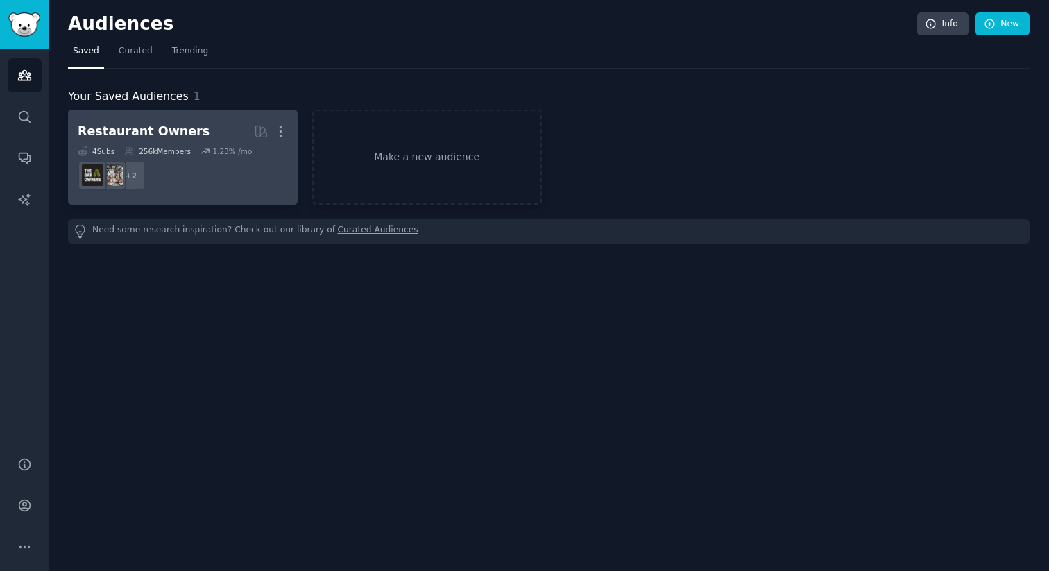
click at [187, 187] on dd "+ 2" at bounding box center [183, 175] width 210 height 39
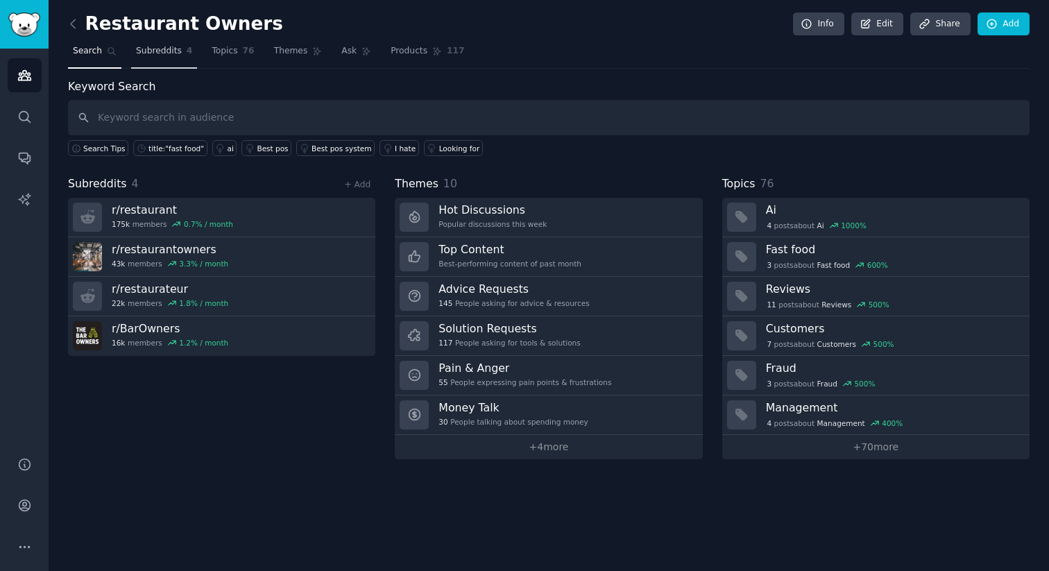
click at [162, 42] on link "Subreddits 4" at bounding box center [164, 54] width 66 height 28
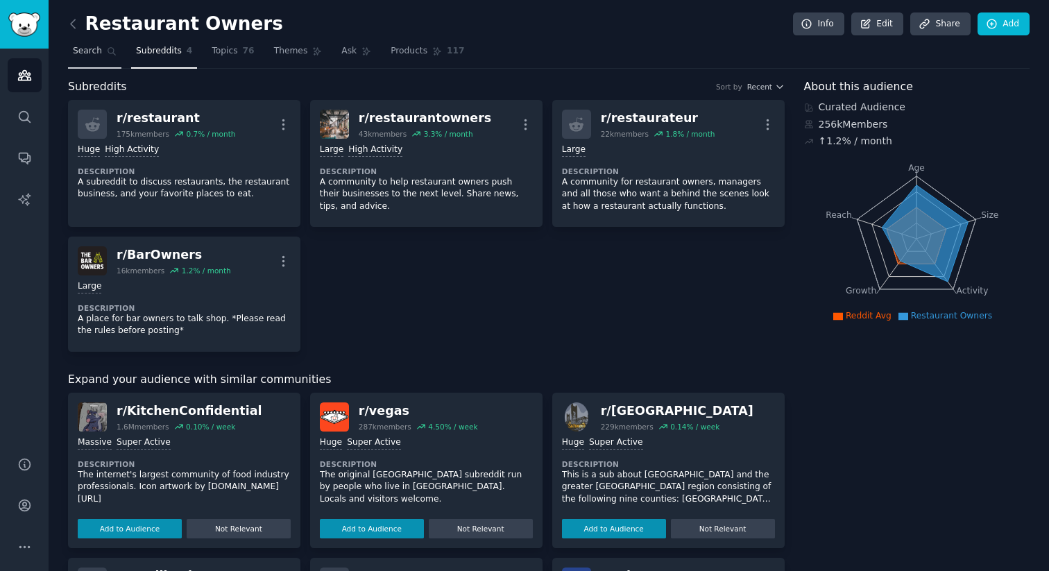
click at [91, 49] on span "Search" at bounding box center [87, 51] width 29 height 12
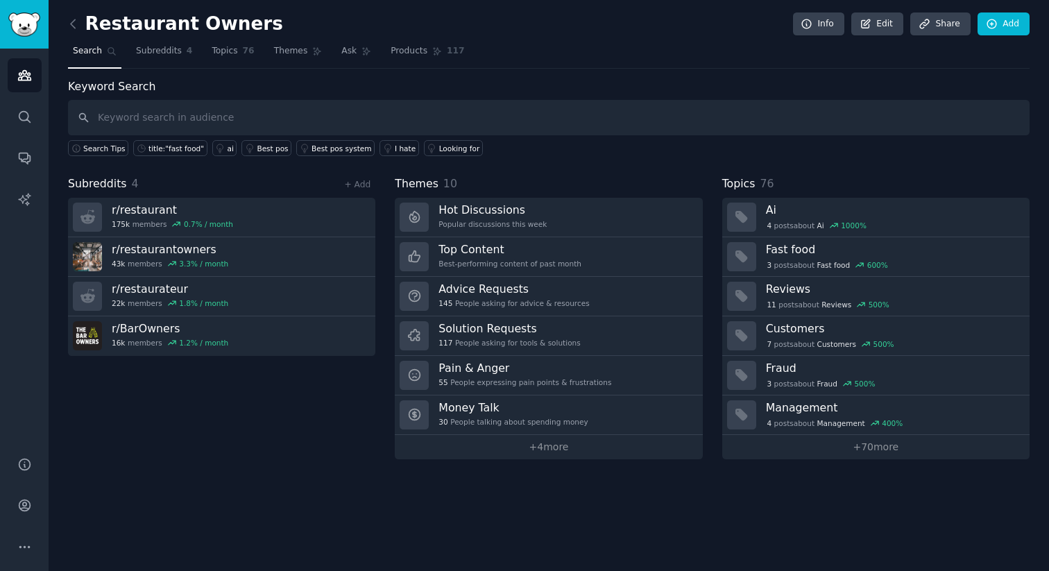
click at [137, 122] on input "text" at bounding box center [548, 117] width 961 height 35
click at [187, 122] on input "text" at bounding box center [548, 117] width 961 height 35
click at [243, 53] on span "76" at bounding box center [249, 51] width 12 height 12
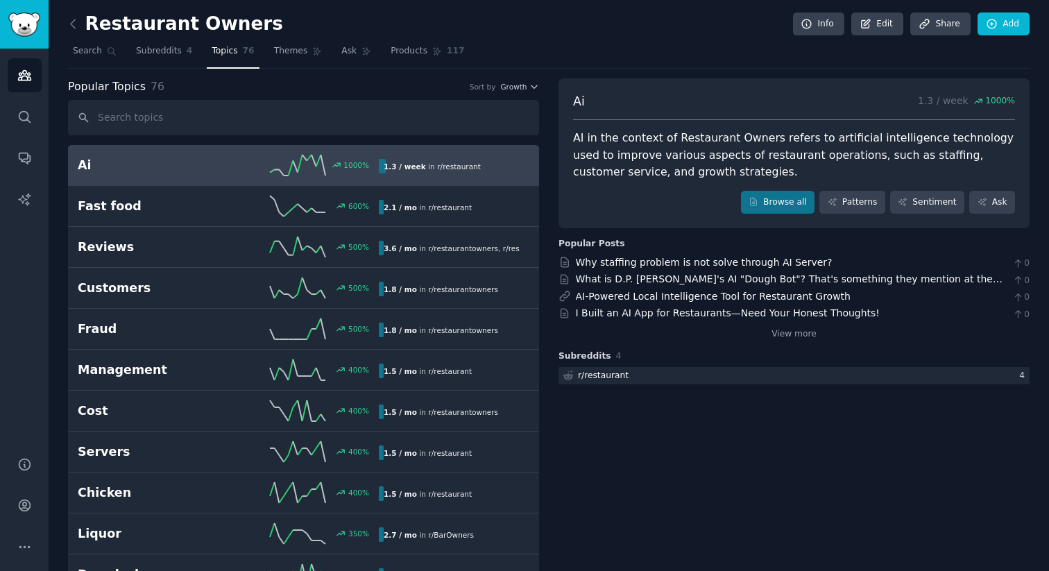
drag, startPoint x: 85, startPoint y: 23, endPoint x: 282, endPoint y: 20, distance: 197.0
click at [282, 20] on div "Restaurant Owners Info Edit Share Add" at bounding box center [548, 26] width 961 height 28
click at [843, 200] on link "Patterns" at bounding box center [851, 203] width 65 height 24
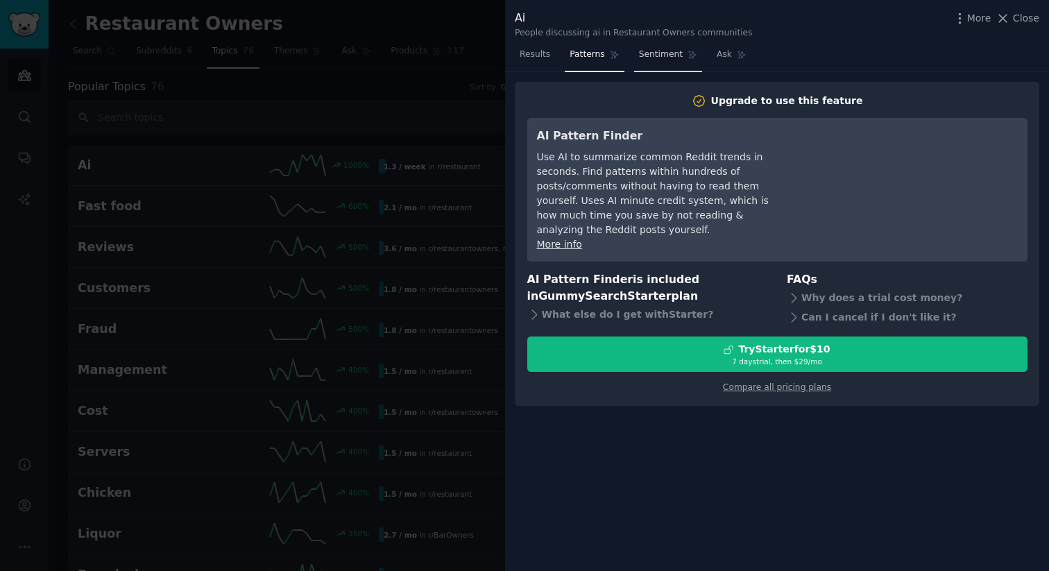
click at [671, 60] on span "Sentiment" at bounding box center [661, 55] width 44 height 12
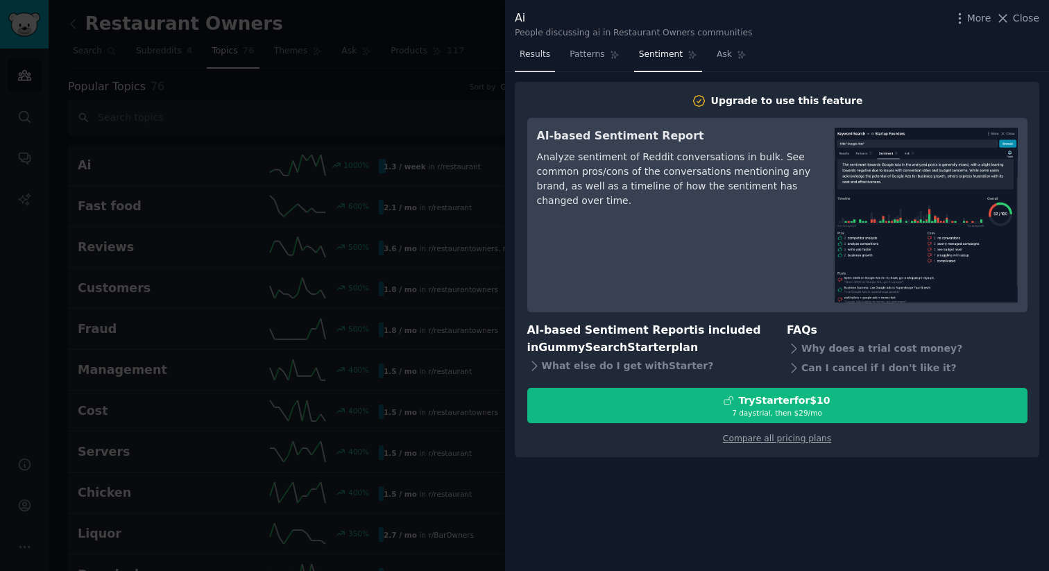
click at [539, 56] on span "Results" at bounding box center [534, 55] width 31 height 12
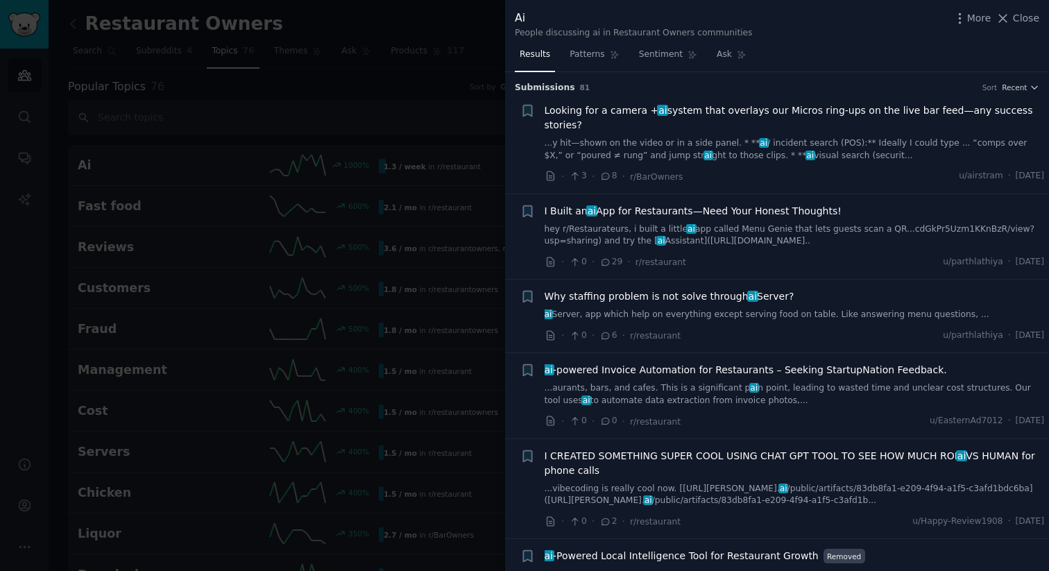
click at [655, 213] on span "I Built an ai App for Restaurants—Need Your Honest Thoughts!" at bounding box center [692, 211] width 297 height 15
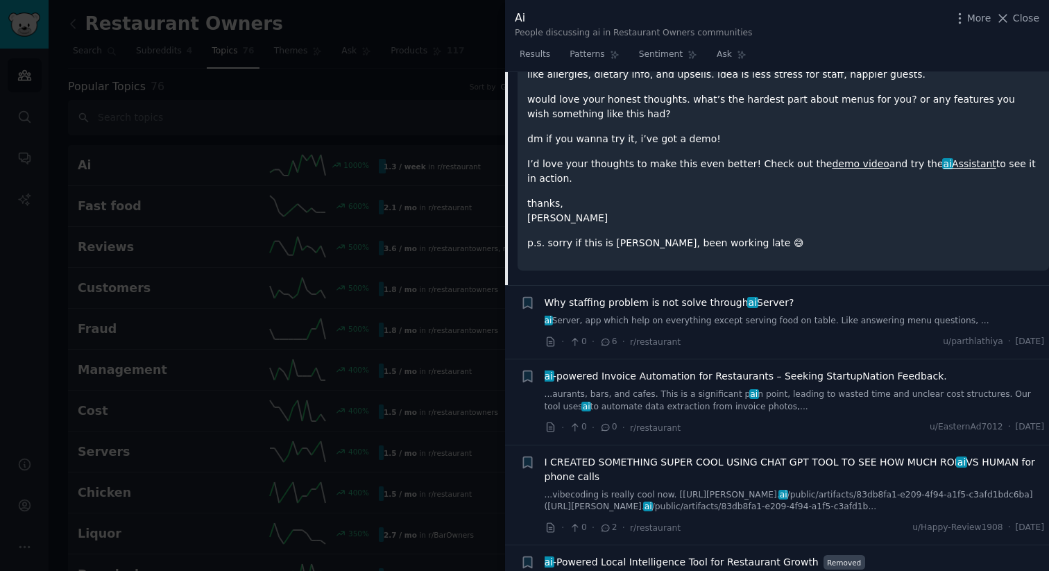
scroll to position [322, 0]
click at [831, 164] on link "demo video" at bounding box center [859, 162] width 57 height 11
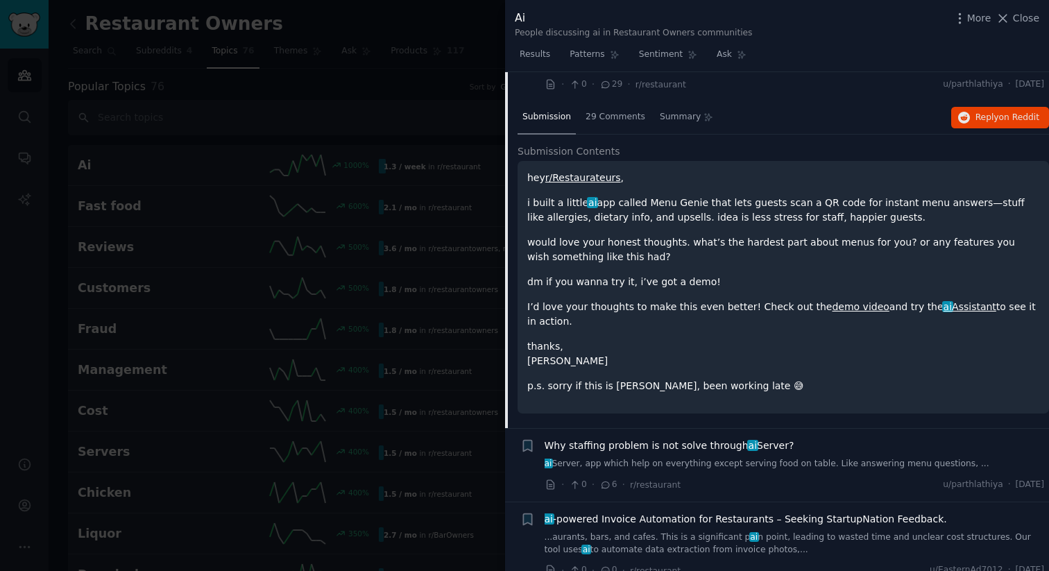
scroll to position [185, 0]
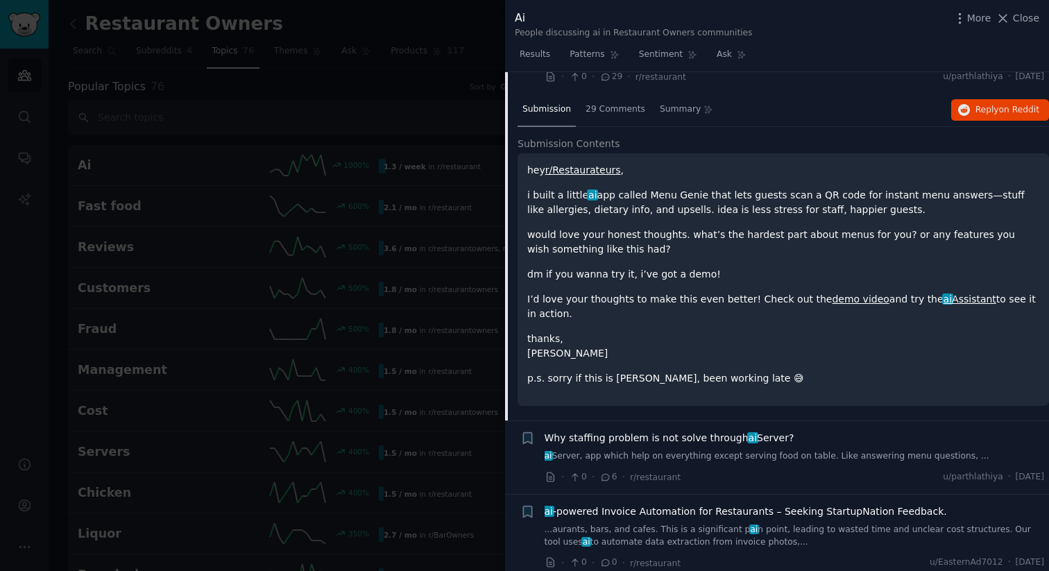
click at [943, 297] on link "ai Assistant" at bounding box center [969, 298] width 53 height 11
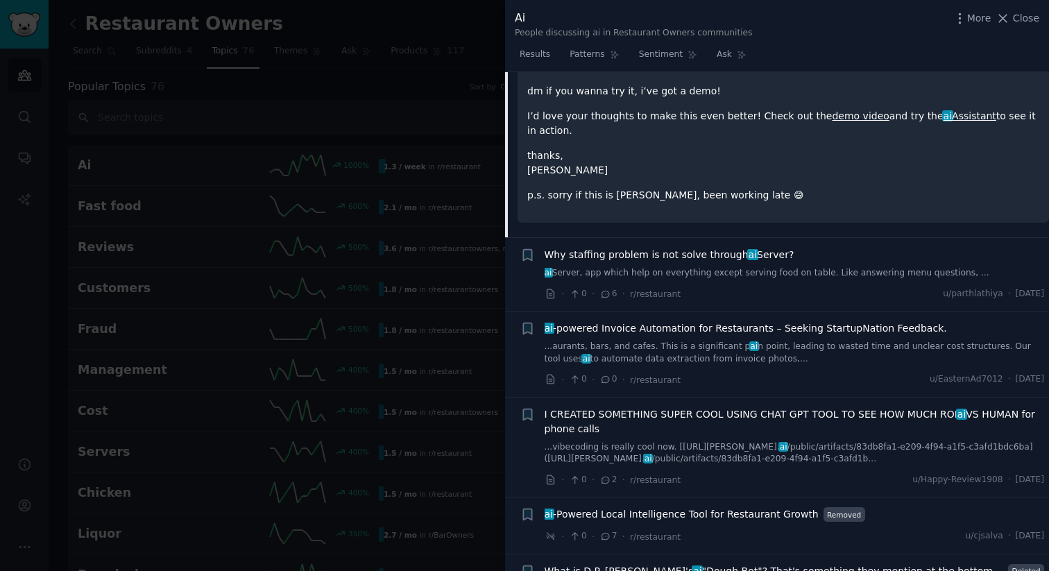
scroll to position [132, 0]
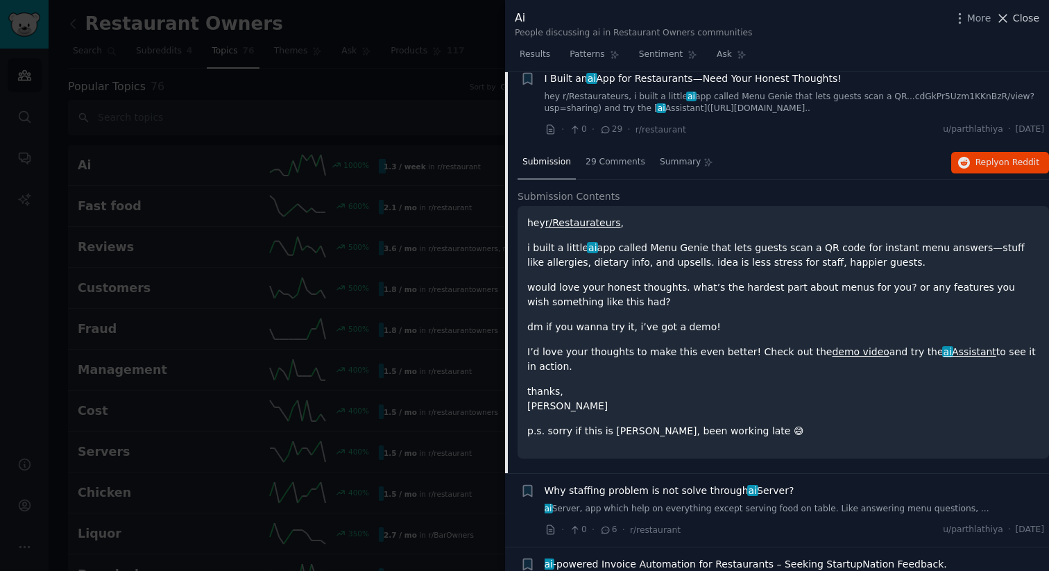
click at [1019, 18] on span "Close" at bounding box center [1025, 18] width 26 height 15
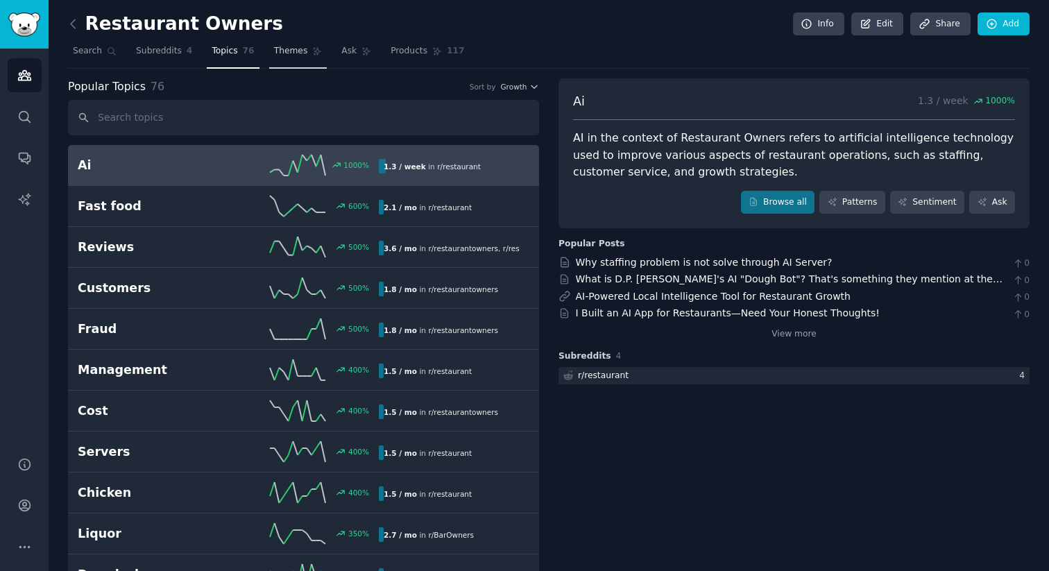
click at [283, 49] on span "Themes" at bounding box center [291, 51] width 34 height 12
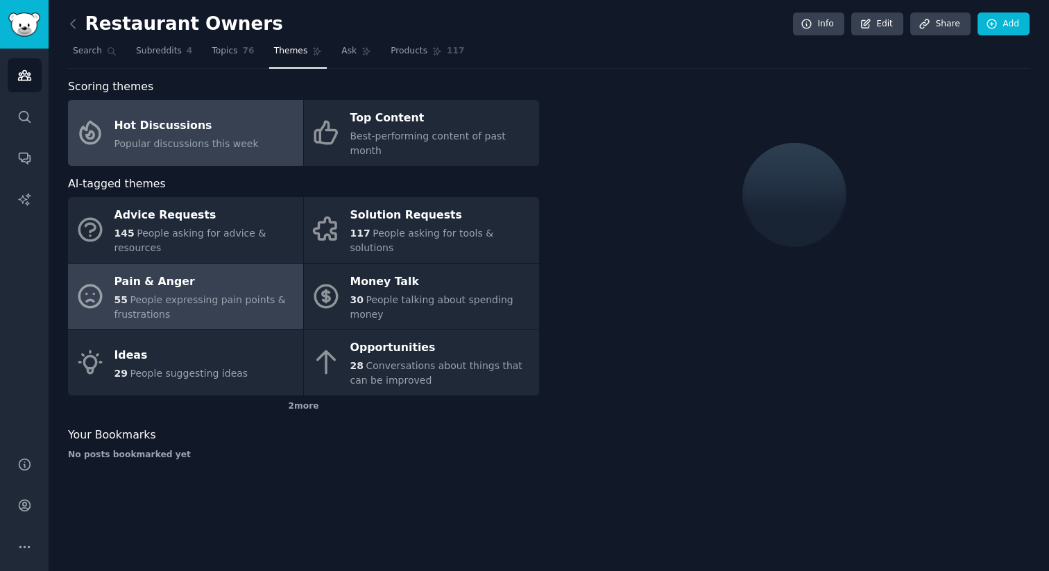
click at [175, 294] on span "People expressing pain points & frustrations" at bounding box center [199, 307] width 171 height 26
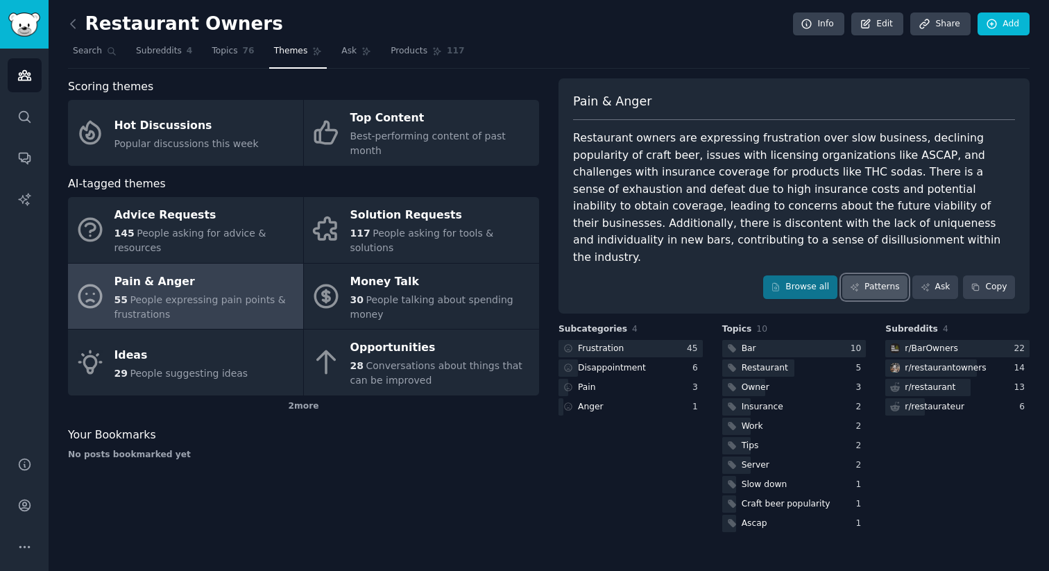
click at [861, 275] on link "Patterns" at bounding box center [874, 287] width 65 height 24
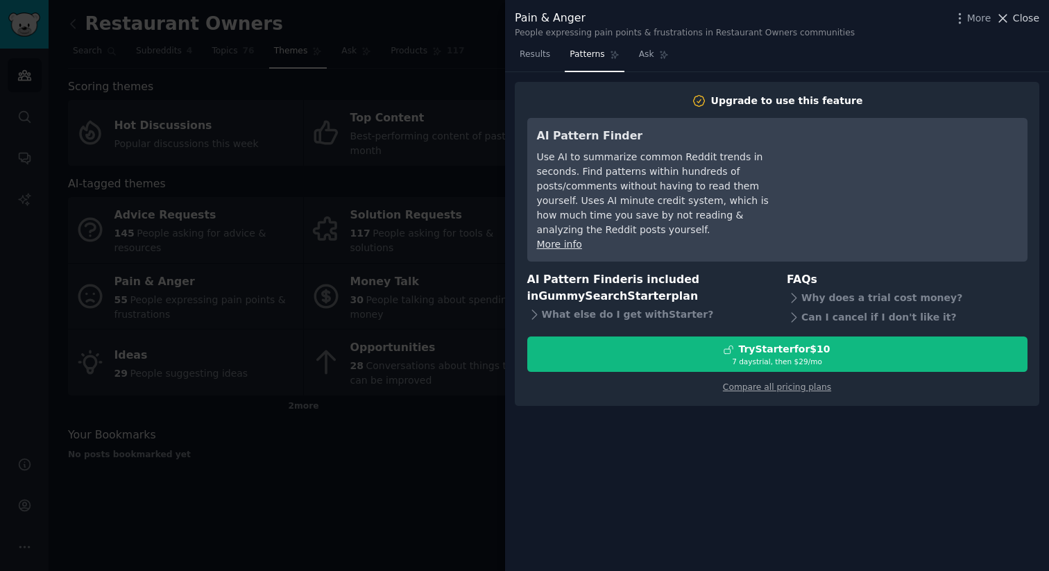
click at [1016, 22] on span "Close" at bounding box center [1025, 18] width 26 height 15
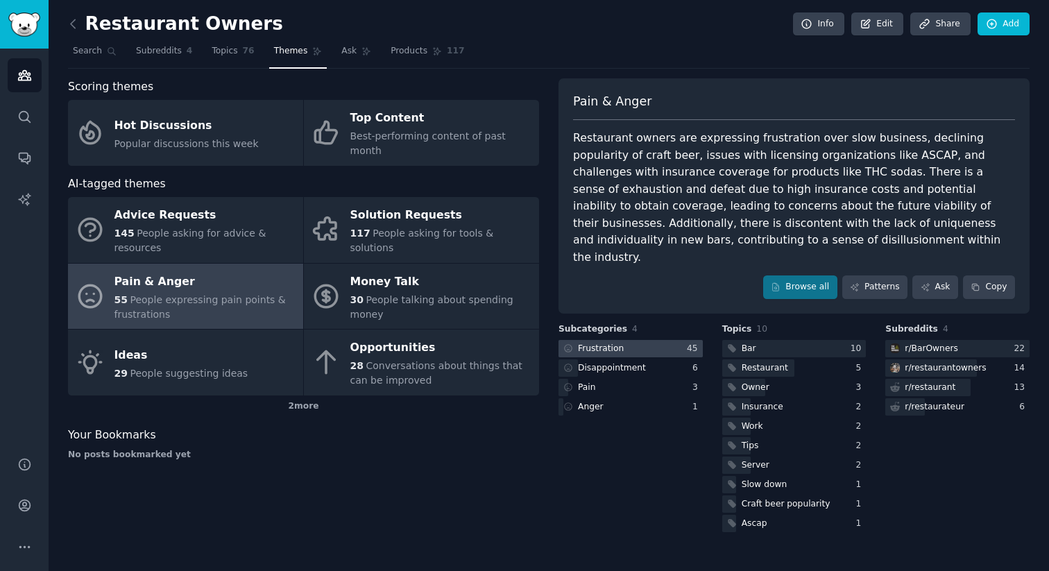
click at [645, 340] on div at bounding box center [630, 348] width 144 height 17
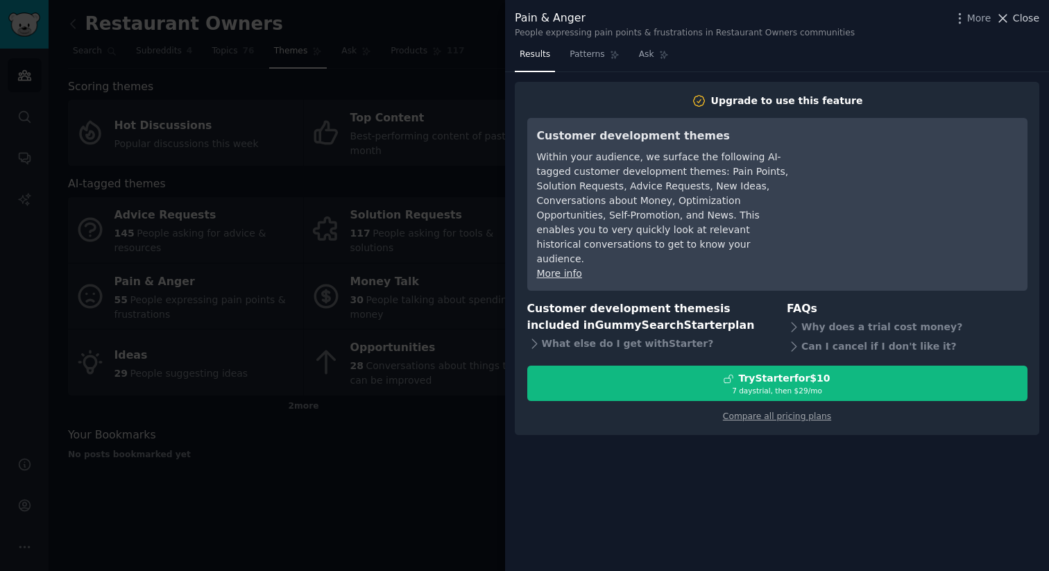
click at [1026, 18] on span "Close" at bounding box center [1025, 18] width 26 height 15
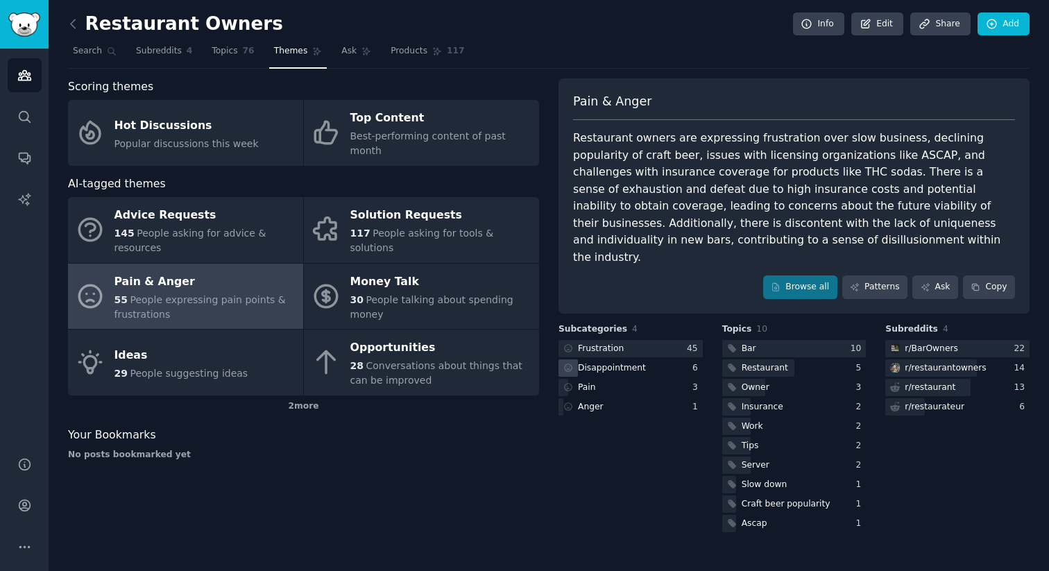
click at [618, 362] on div "Disappointment" at bounding box center [612, 368] width 68 height 12
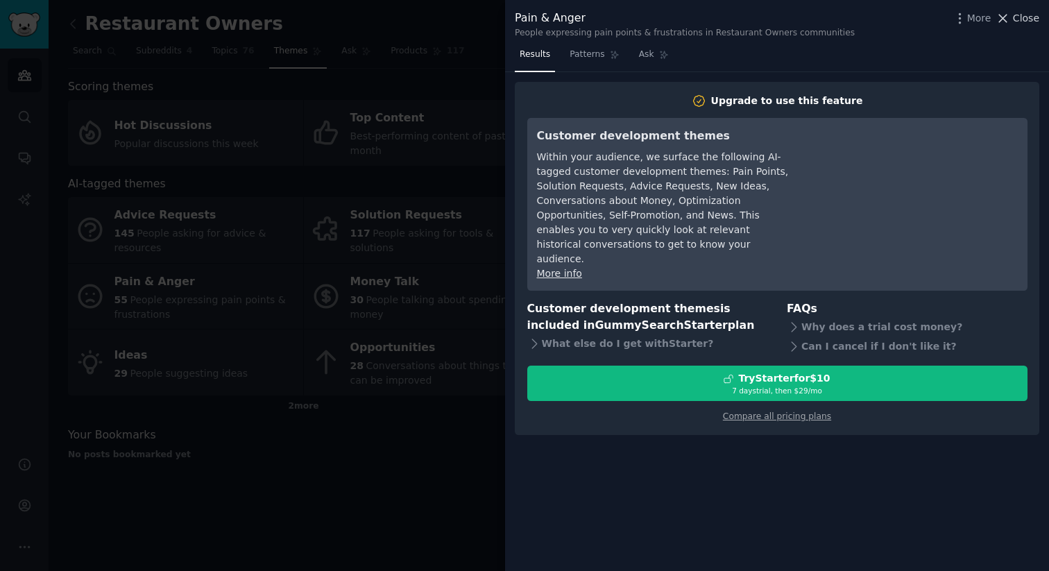
click at [1031, 19] on span "Close" at bounding box center [1025, 18] width 26 height 15
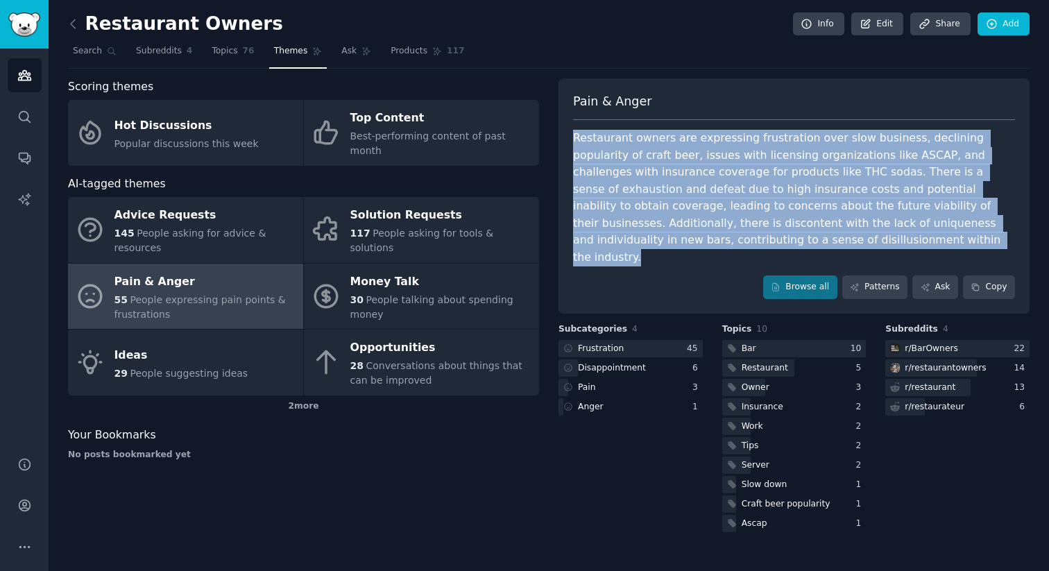
drag, startPoint x: 573, startPoint y: 141, endPoint x: 619, endPoint y: 271, distance: 138.2
click at [619, 271] on div "Pain & Anger Restaurant owners are expressing frustration over slow business, d…" at bounding box center [793, 195] width 471 height 235
copy div "Restaurant owners are expressing frustration over slow business, declining popu…"
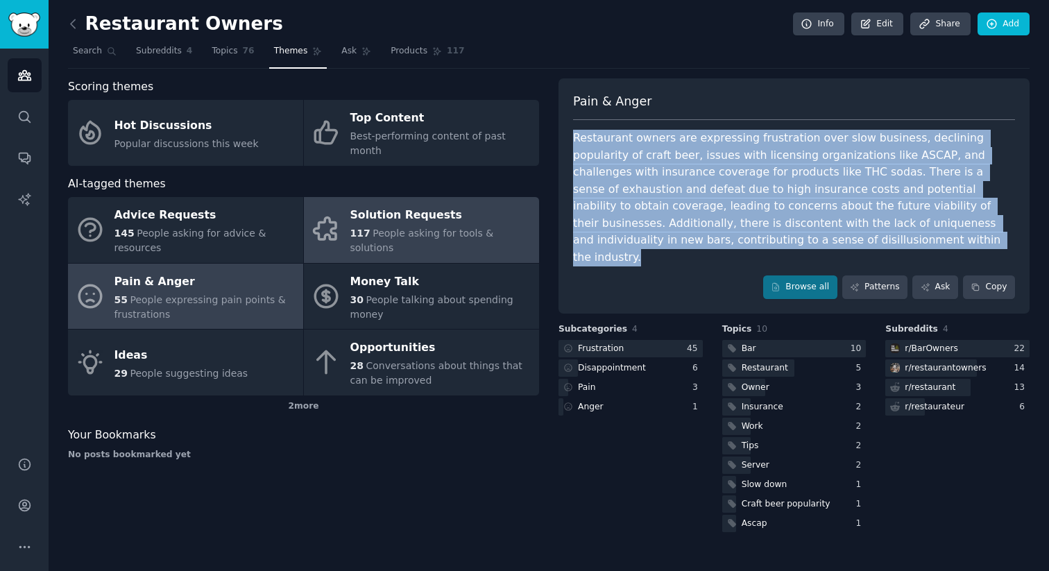
click at [408, 240] on link "Solution Requests 117 People asking for tools & solutions" at bounding box center [421, 230] width 235 height 66
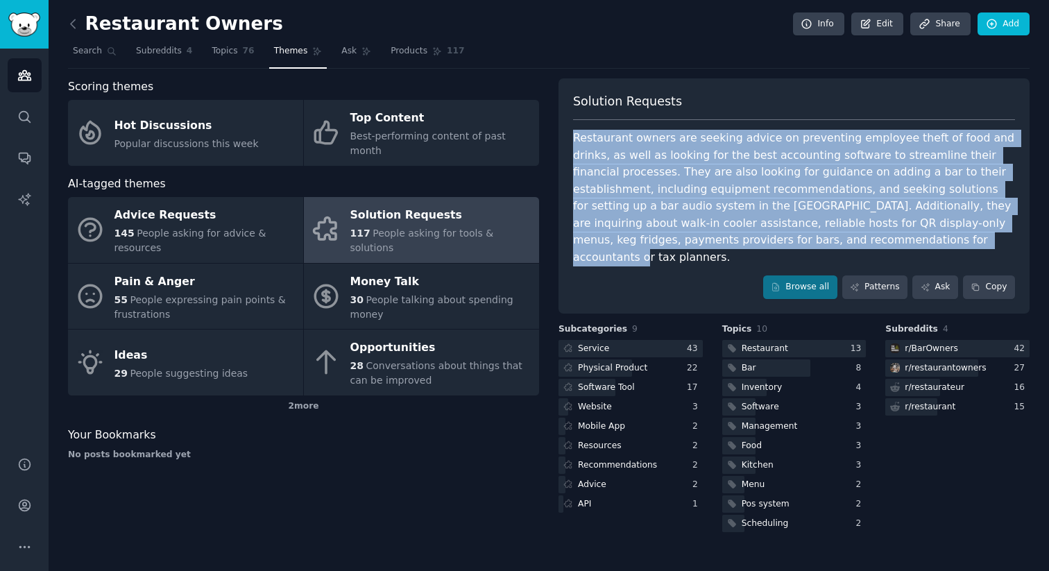
drag, startPoint x: 827, startPoint y: 239, endPoint x: 571, endPoint y: 139, distance: 274.7
click at [571, 138] on div "Solution Requests Restaurant owners are seeking advice on preventing employee t…" at bounding box center [793, 195] width 471 height 235
copy div "Restaurant owners are seeking advice on preventing employee theft of food and d…"
click at [162, 61] on link "Subreddits 4" at bounding box center [164, 54] width 66 height 28
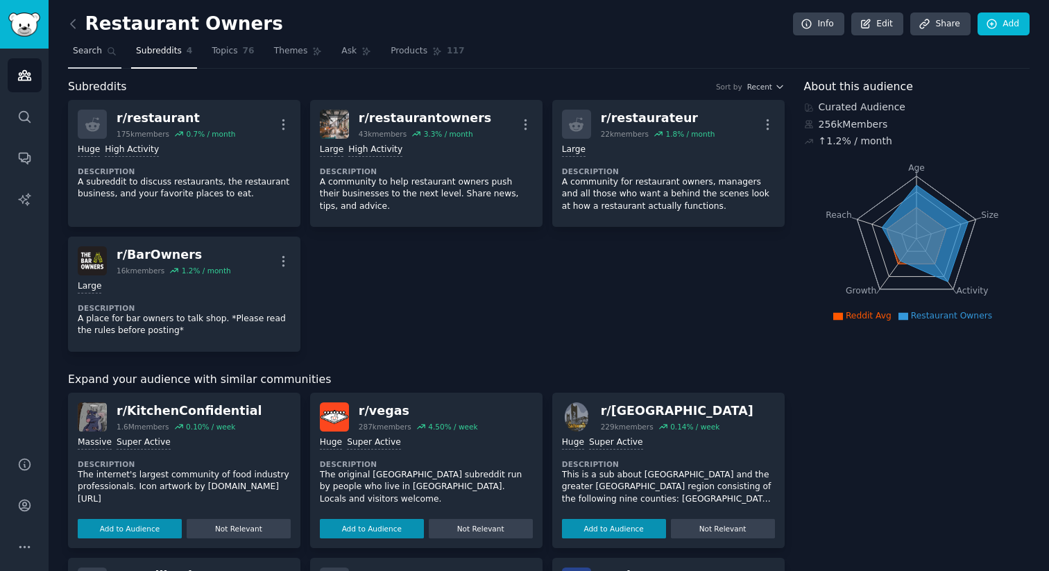
click at [76, 43] on link "Search" at bounding box center [94, 54] width 53 height 28
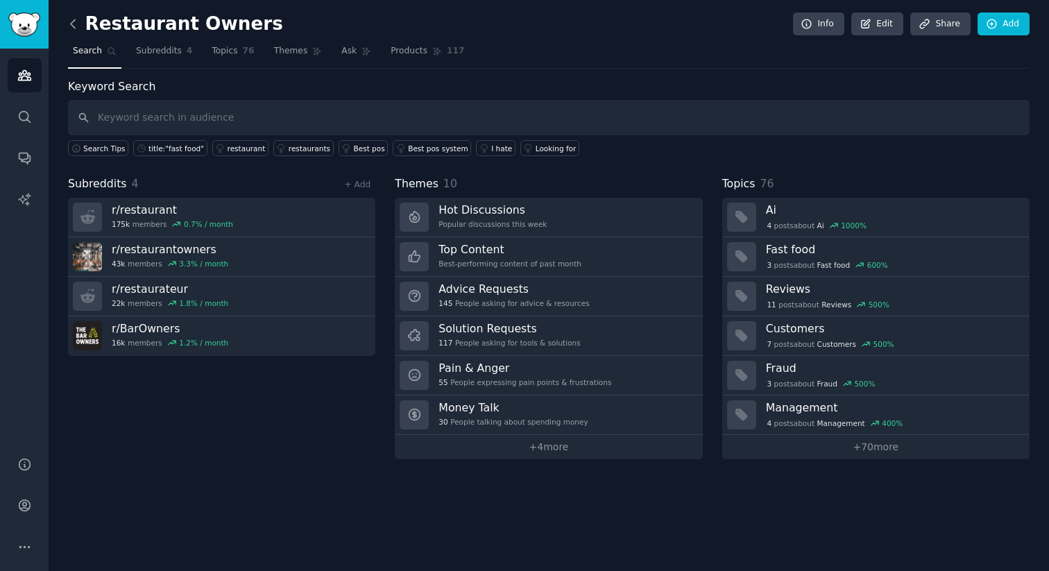
click at [69, 23] on icon at bounding box center [73, 24] width 15 height 15
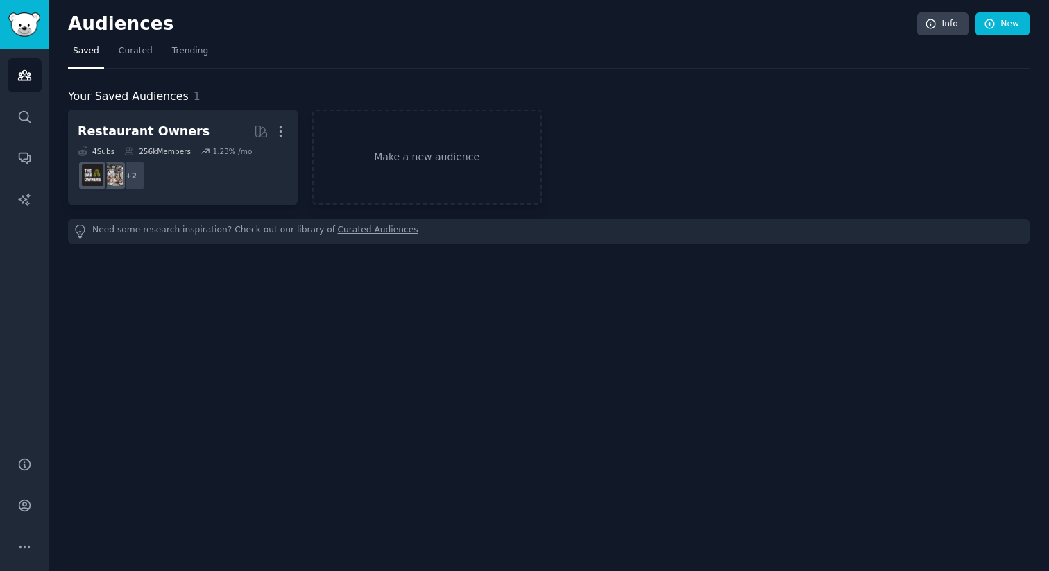
click at [159, 54] on nav "Saved Curated Trending" at bounding box center [548, 54] width 961 height 28
click at [173, 55] on span "Trending" at bounding box center [190, 51] width 36 height 12
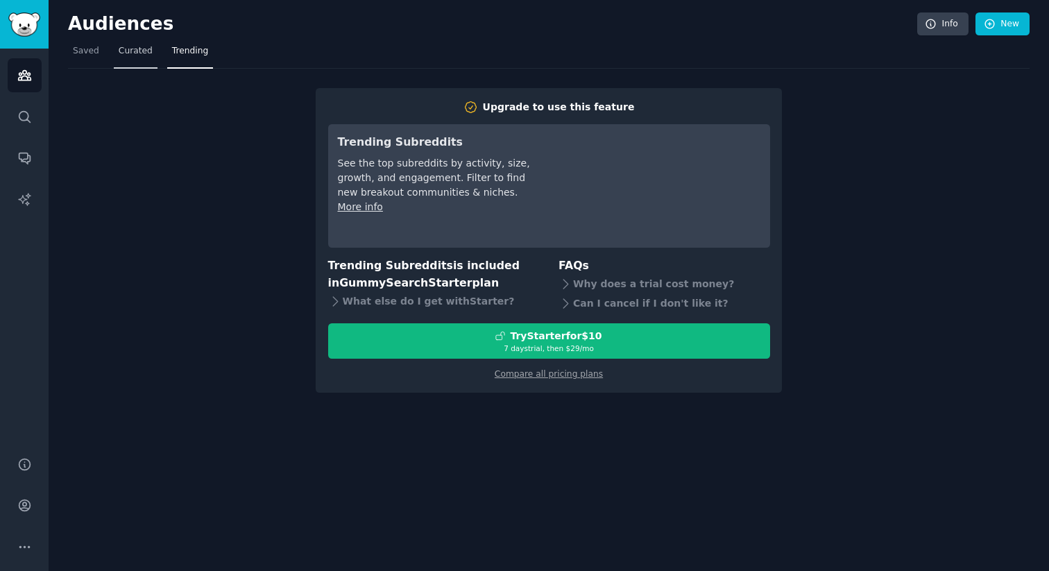
click at [135, 46] on span "Curated" at bounding box center [136, 51] width 34 height 12
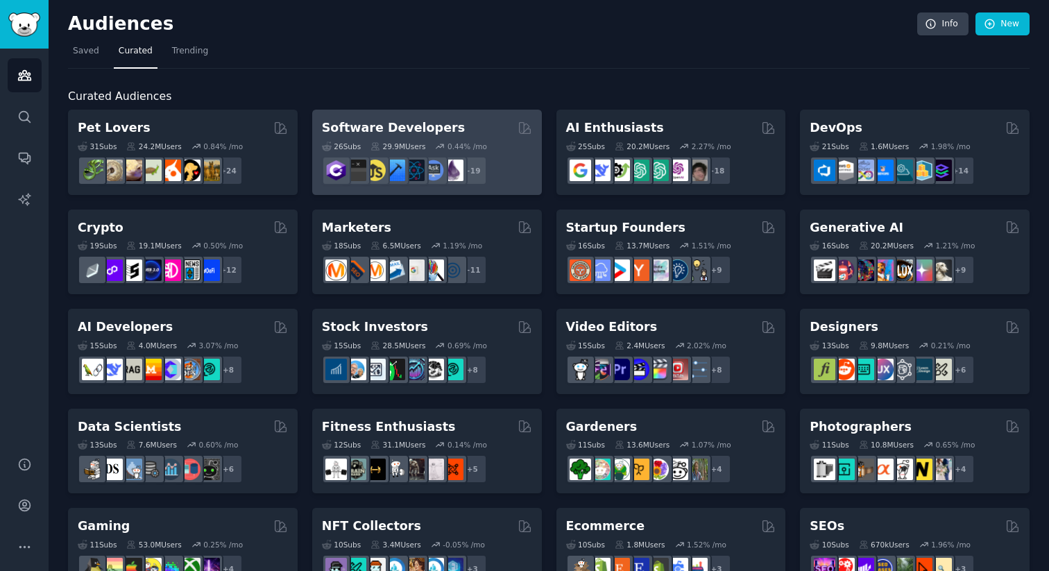
click at [392, 123] on h2 "Software Developers" at bounding box center [393, 127] width 143 height 17
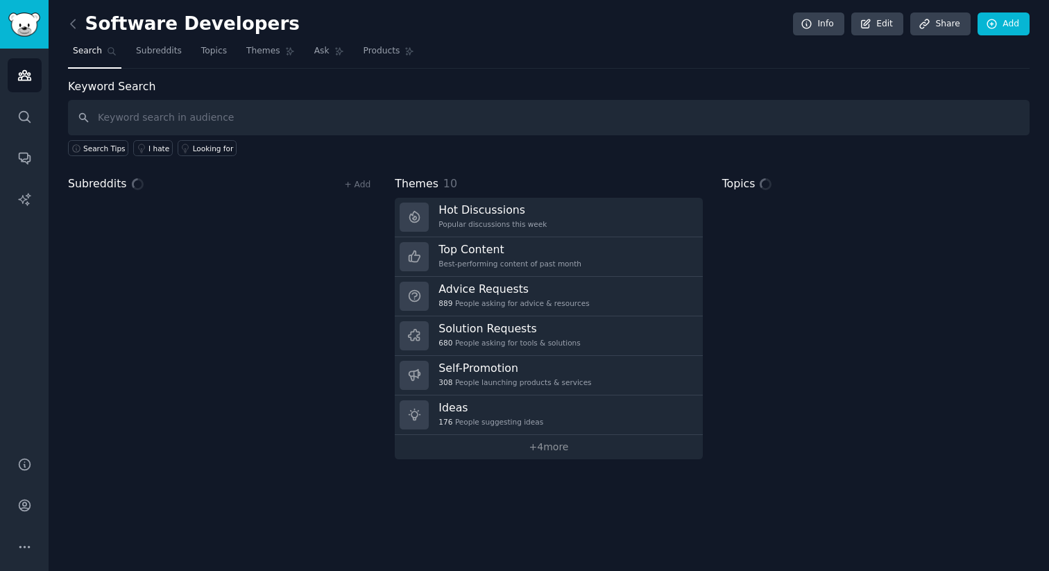
click at [296, 117] on input "text" at bounding box center [548, 117] width 961 height 35
type input "need"
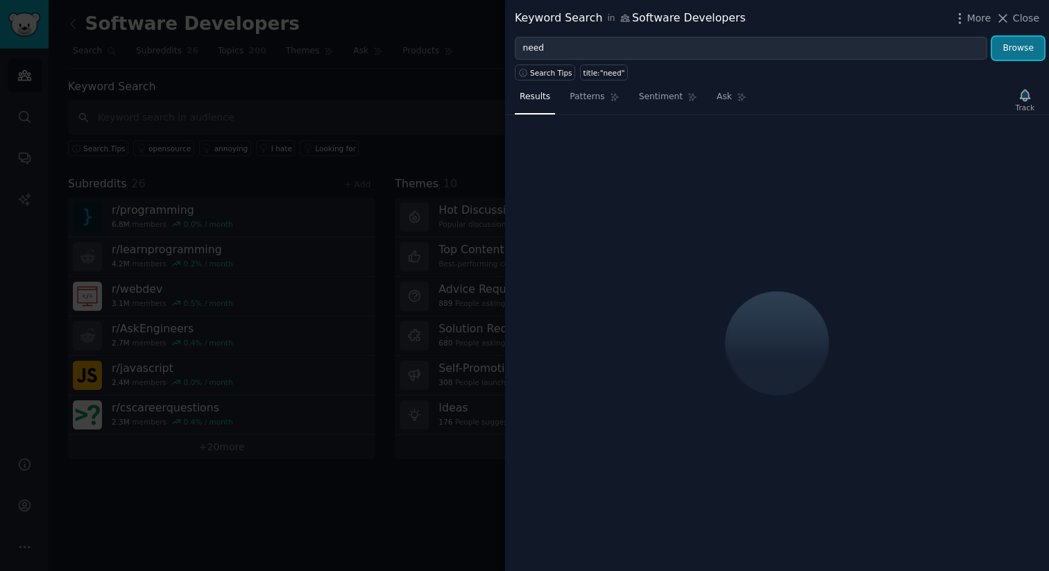
click at [1005, 42] on button "Browse" at bounding box center [1018, 49] width 52 height 24
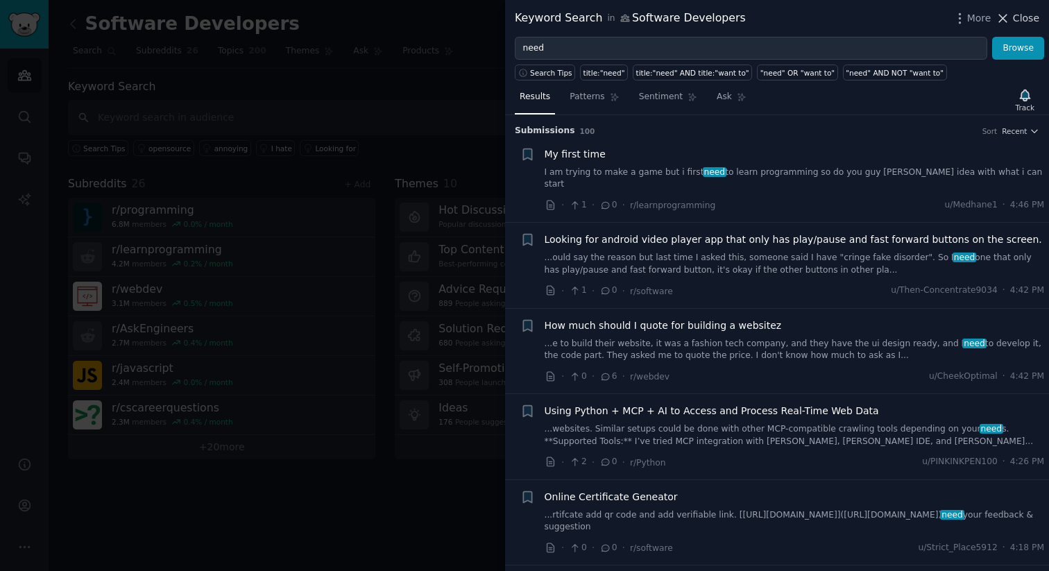
click at [1016, 19] on span "Close" at bounding box center [1025, 18] width 26 height 15
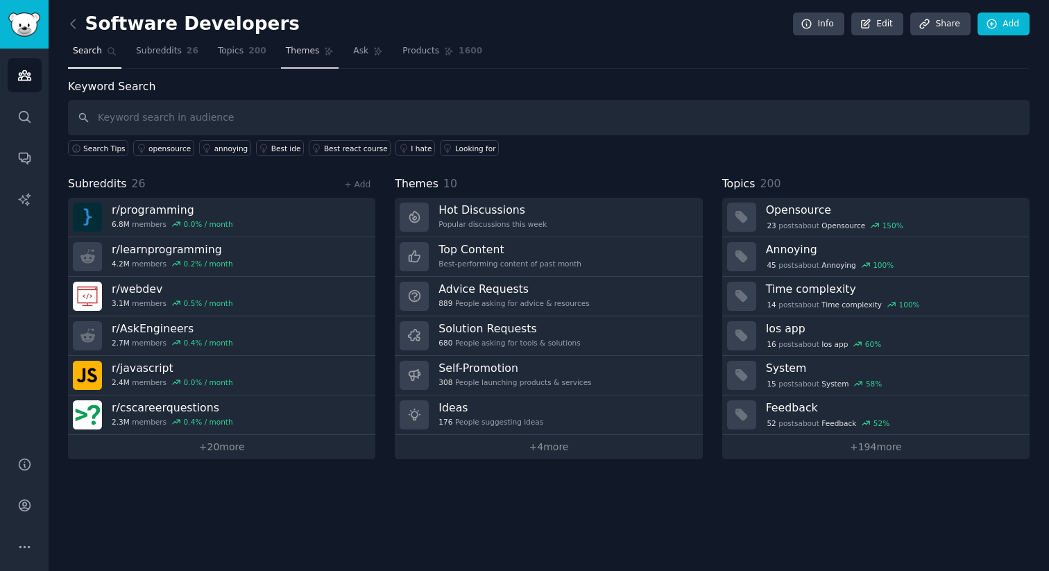
click at [302, 48] on span "Themes" at bounding box center [303, 51] width 34 height 12
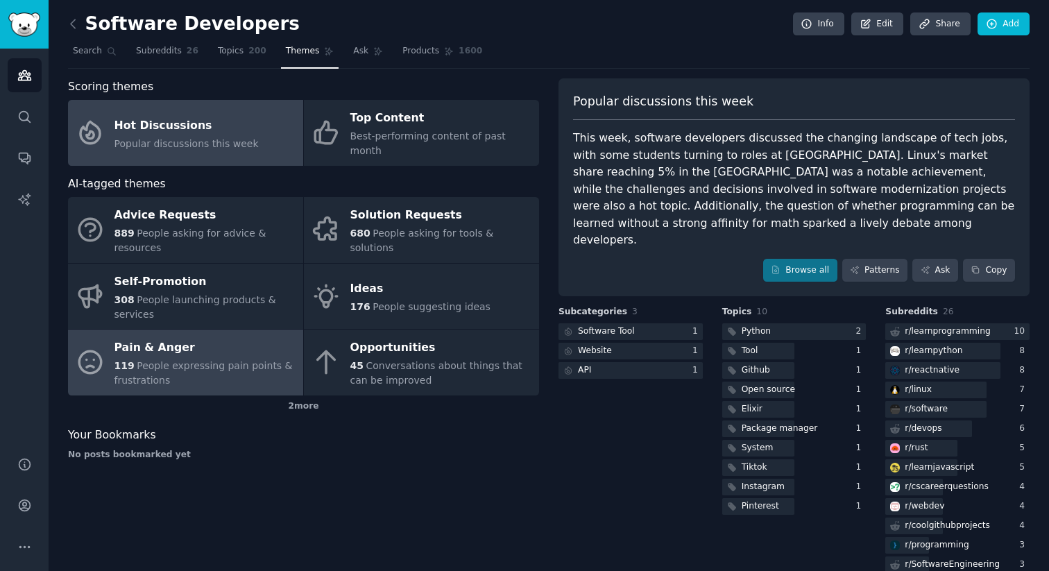
click at [186, 360] on span "People expressing pain points & frustrations" at bounding box center [203, 373] width 178 height 26
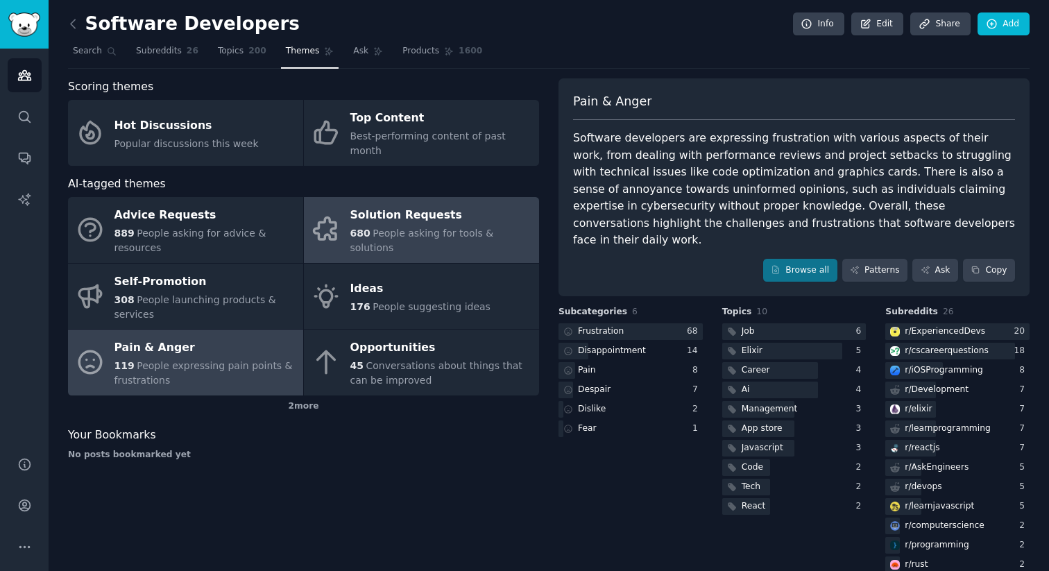
click at [347, 216] on link "Solution Requests 680 People asking for tools & solutions" at bounding box center [421, 230] width 235 height 66
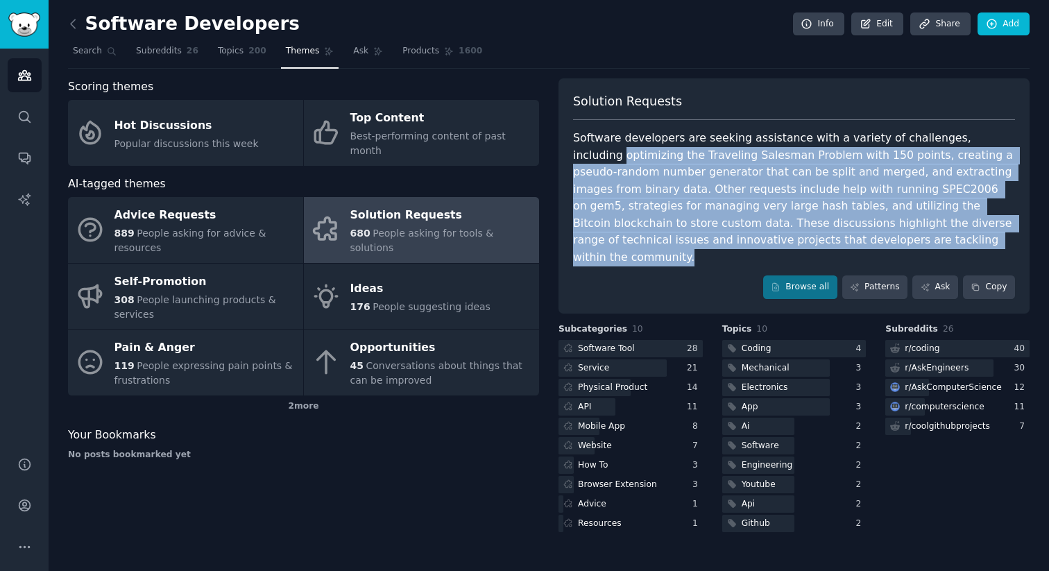
drag, startPoint x: 800, startPoint y: 243, endPoint x: 559, endPoint y: 150, distance: 258.4
click at [559, 150] on div "Solution Requests Software developers are seeking assistance with a variety of …" at bounding box center [793, 195] width 471 height 235
click at [650, 166] on div "Software developers are seeking assistance with a variety of challenges, includ…" at bounding box center [794, 198] width 442 height 136
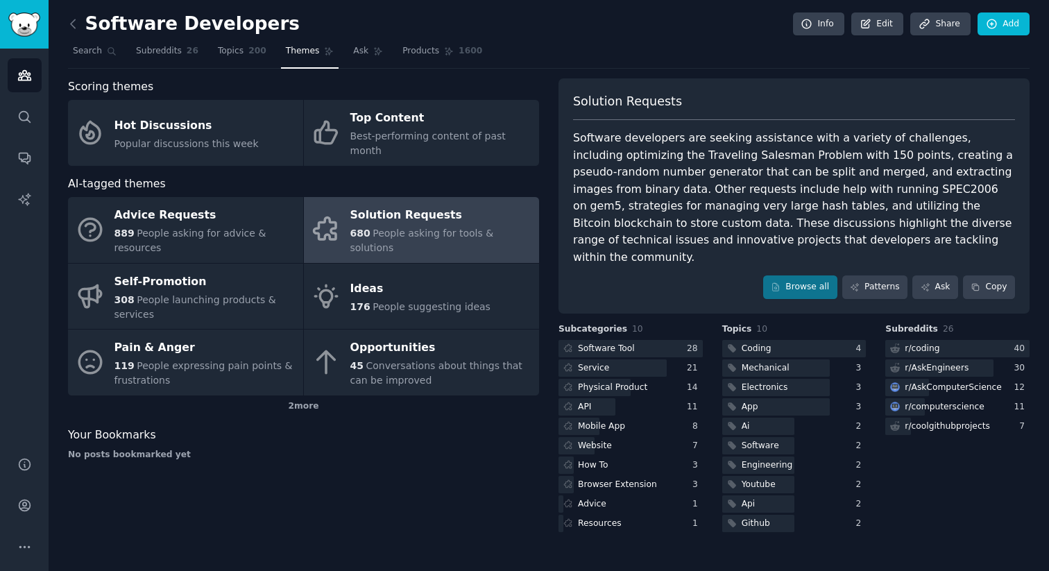
click at [577, 139] on div "Software developers are seeking assistance with a variety of challenges, includ…" at bounding box center [794, 198] width 442 height 136
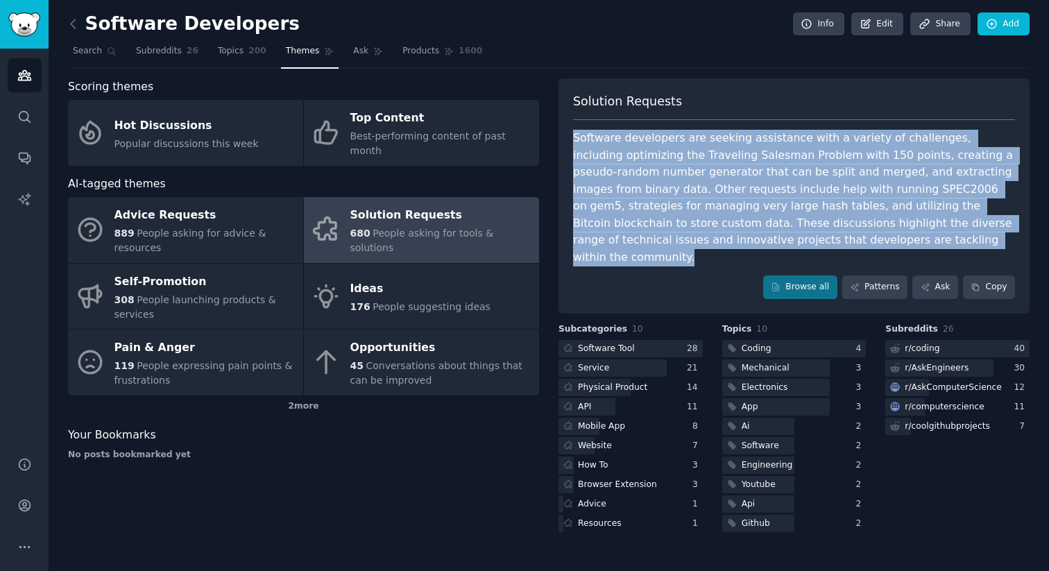
drag, startPoint x: 573, startPoint y: 137, endPoint x: 826, endPoint y: 247, distance: 275.8
click at [826, 247] on div "Software developers are seeking assistance with a variety of challenges, includ…" at bounding box center [794, 198] width 442 height 136
copy div "Software developers are seeking assistance with a variety of challenges, includ…"
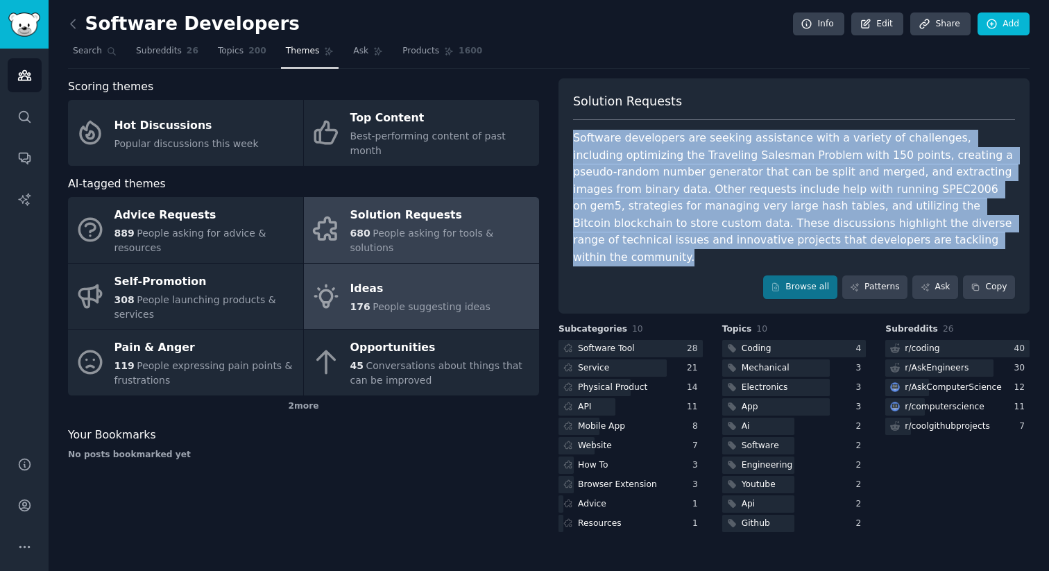
click at [402, 301] on span "People suggesting ideas" at bounding box center [431, 306] width 118 height 11
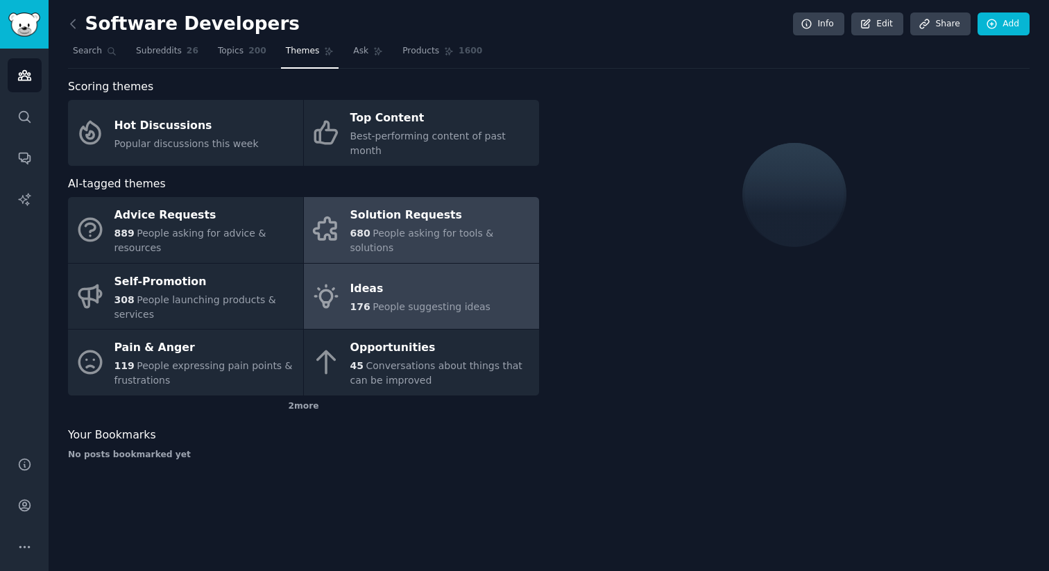
click at [378, 234] on link "Solution Requests 680 People asking for tools & solutions" at bounding box center [421, 230] width 235 height 66
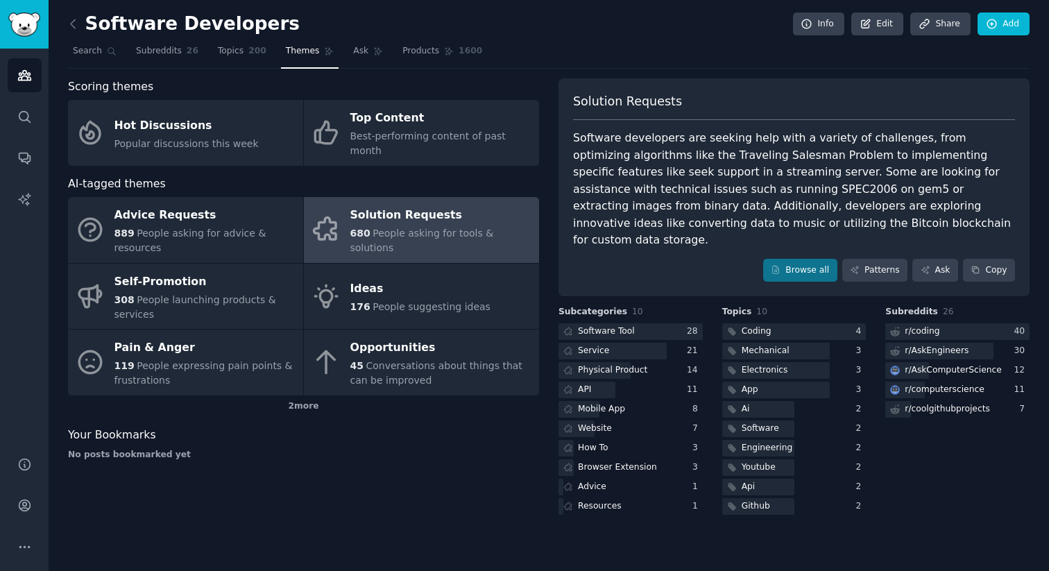
click at [488, 227] on span "People asking for tools & solutions" at bounding box center [422, 240] width 144 height 26
click at [646, 323] on div at bounding box center [630, 331] width 144 height 17
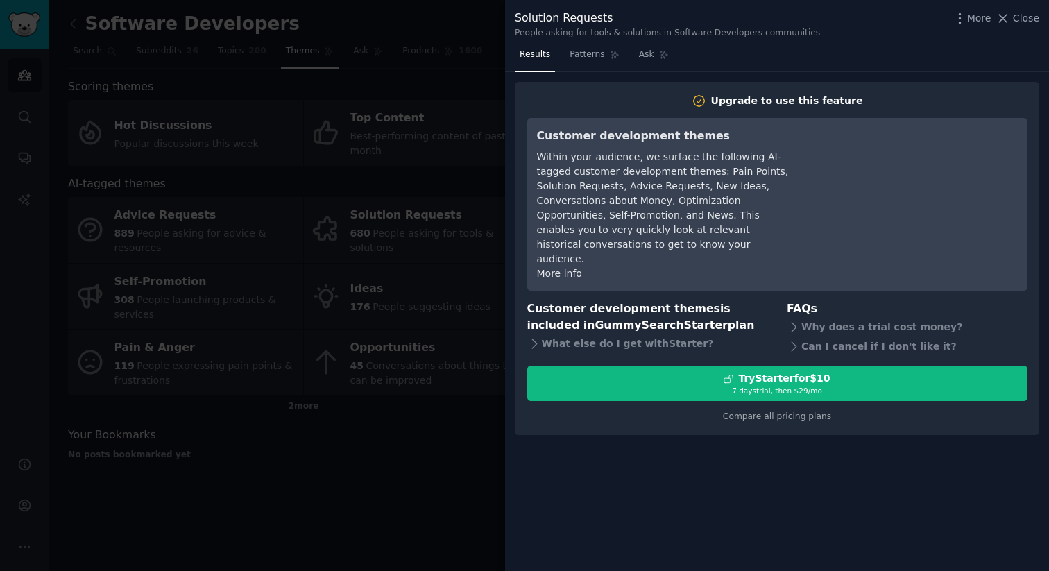
click at [669, 318] on h3 "Customer development themes is included in GummySearch Starter plan" at bounding box center [647, 317] width 241 height 34
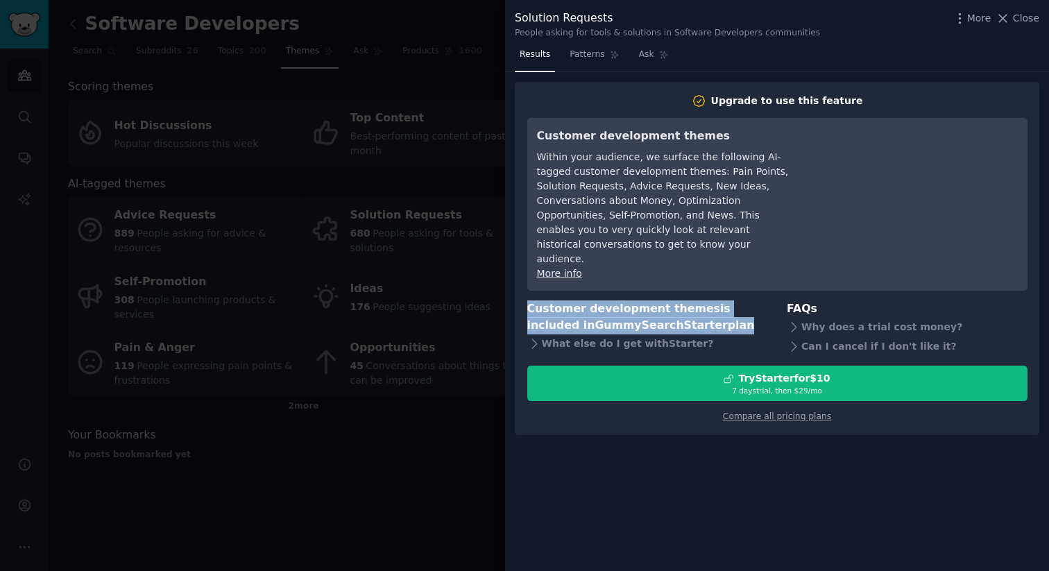
click at [669, 318] on h3 "Customer development themes is included in GummySearch Starter plan" at bounding box center [647, 317] width 241 height 34
click at [1026, 23] on span "Close" at bounding box center [1025, 18] width 26 height 15
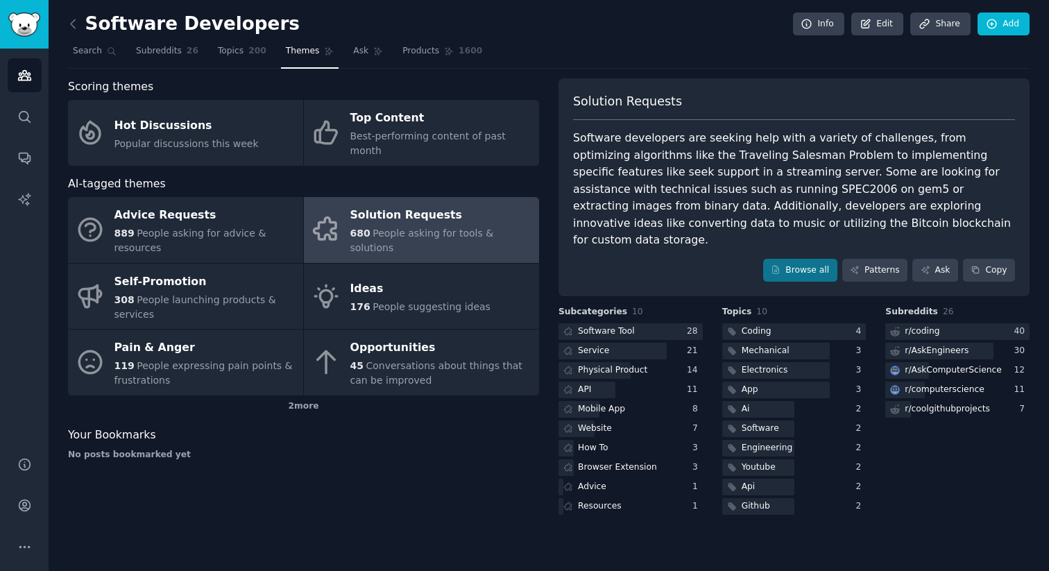
click at [911, 259] on div "Browse all Patterns Ask Copy" at bounding box center [794, 271] width 442 height 24
click at [921, 265] on icon at bounding box center [925, 270] width 10 height 10
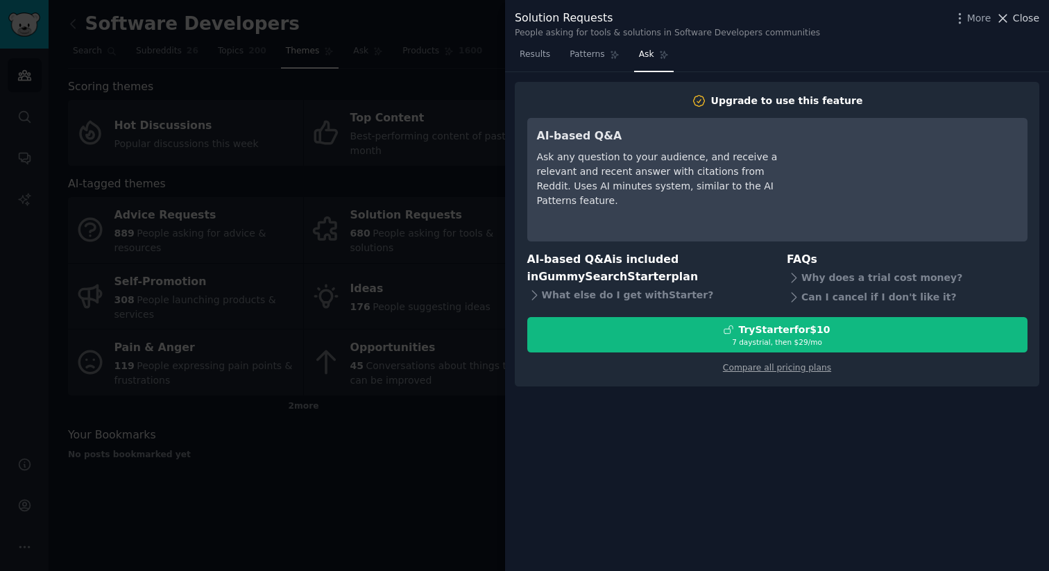
click at [1010, 19] on icon at bounding box center [1002, 18] width 15 height 15
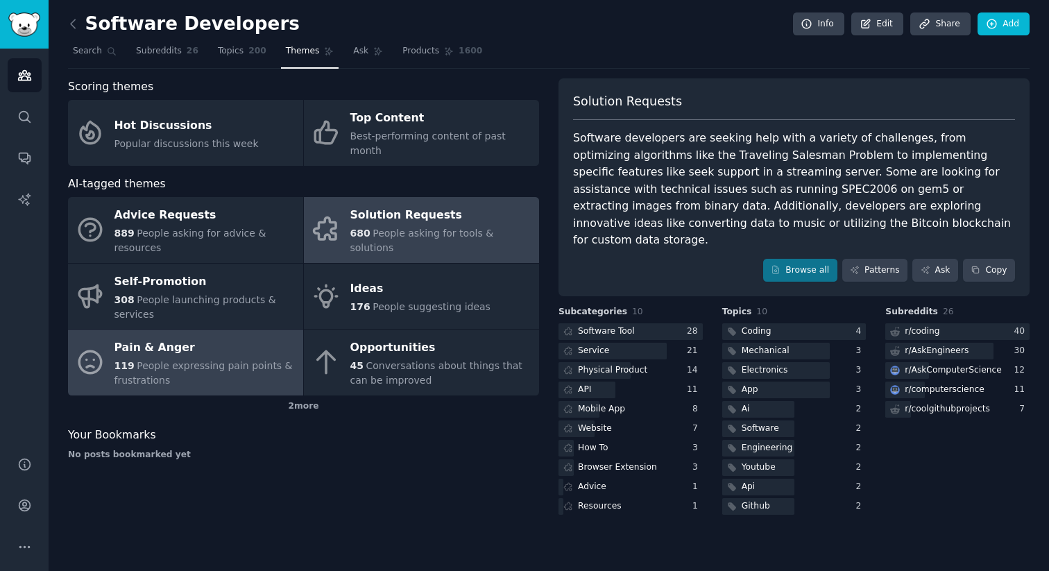
click at [208, 337] on div "Pain & Anger" at bounding box center [205, 348] width 182 height 22
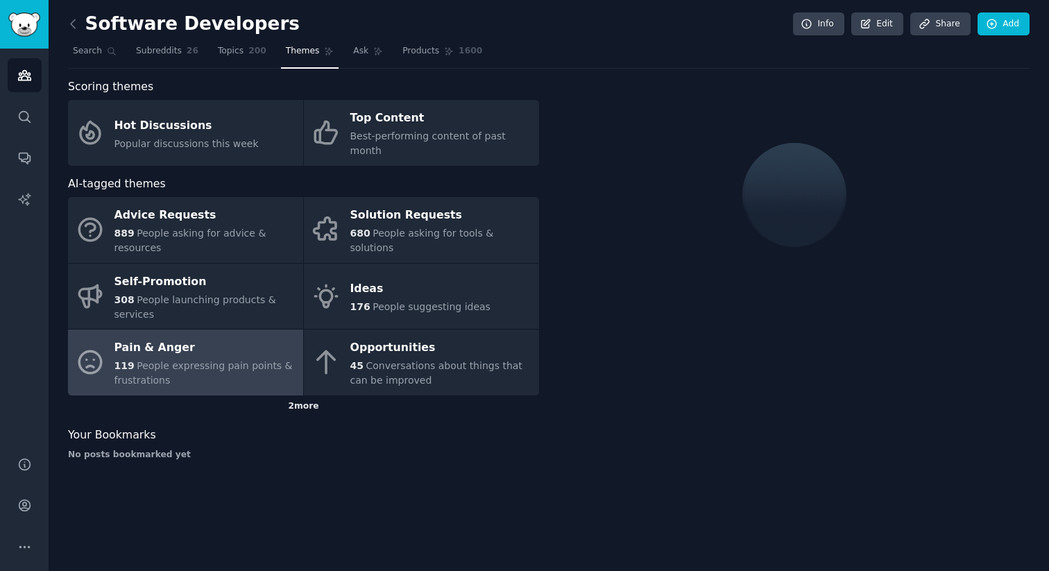
click at [308, 396] on div "2 more" at bounding box center [303, 406] width 471 height 22
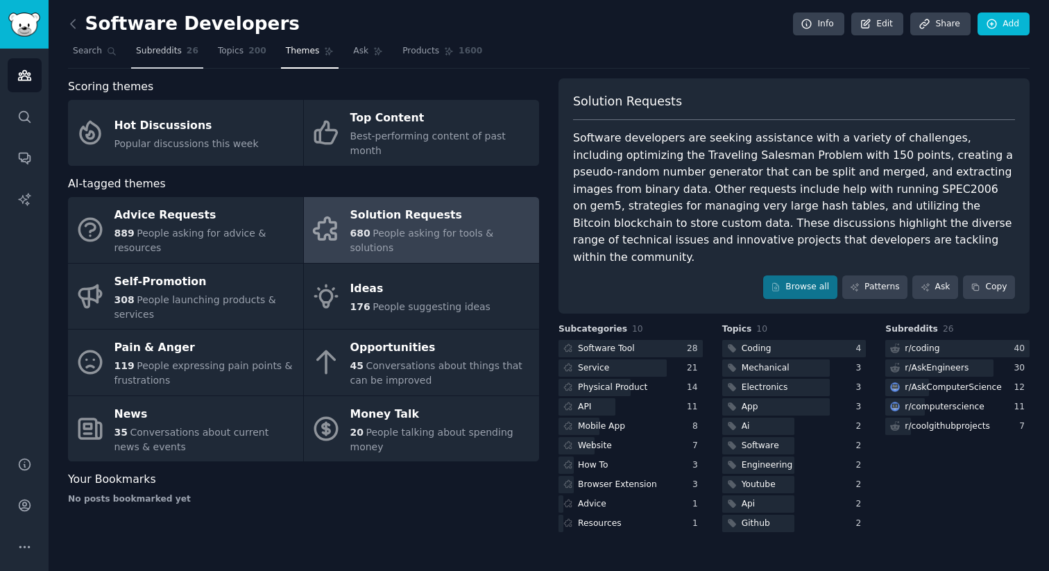
click at [149, 46] on span "Subreddits" at bounding box center [159, 51] width 46 height 12
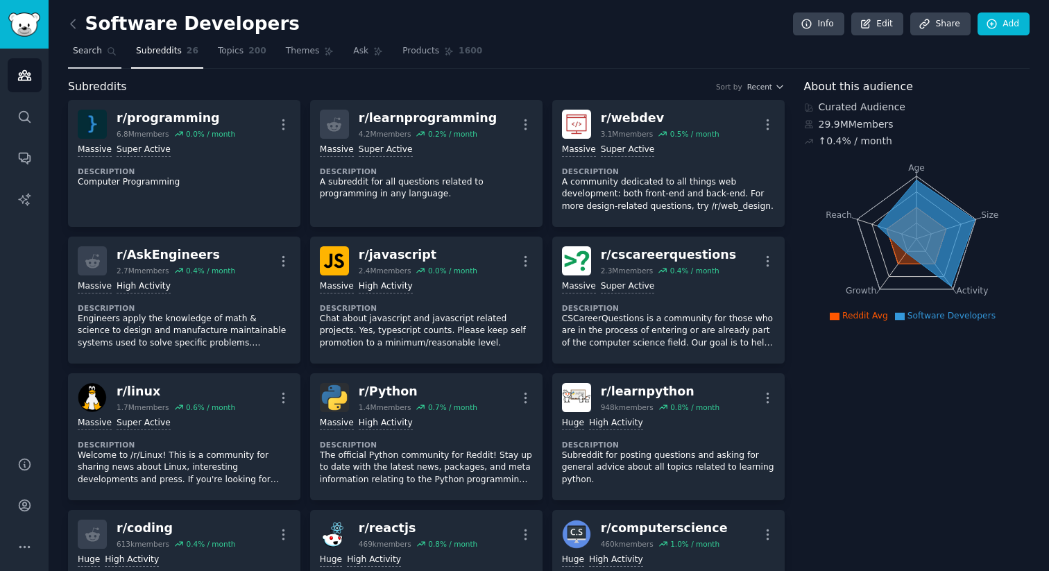
click at [91, 53] on span "Search" at bounding box center [87, 51] width 29 height 12
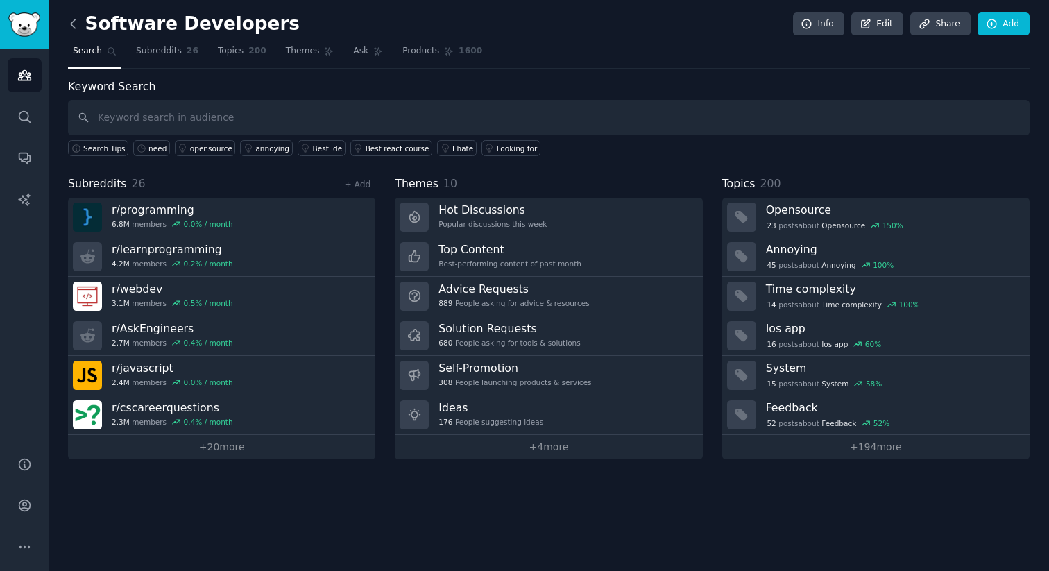
click at [71, 19] on icon at bounding box center [73, 24] width 15 height 15
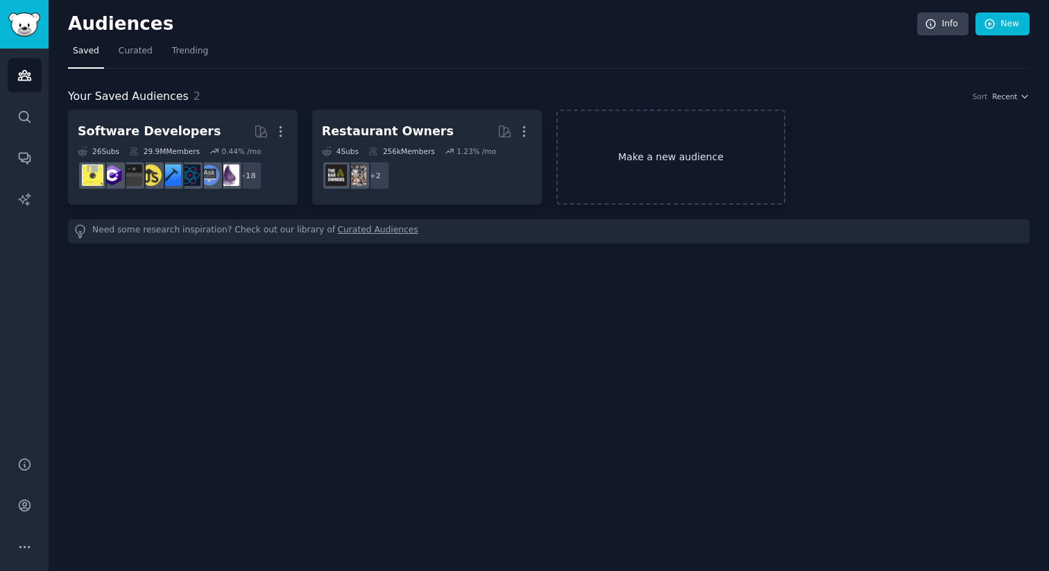
click at [670, 161] on link "Make a new audience" at bounding box center [671, 157] width 230 height 95
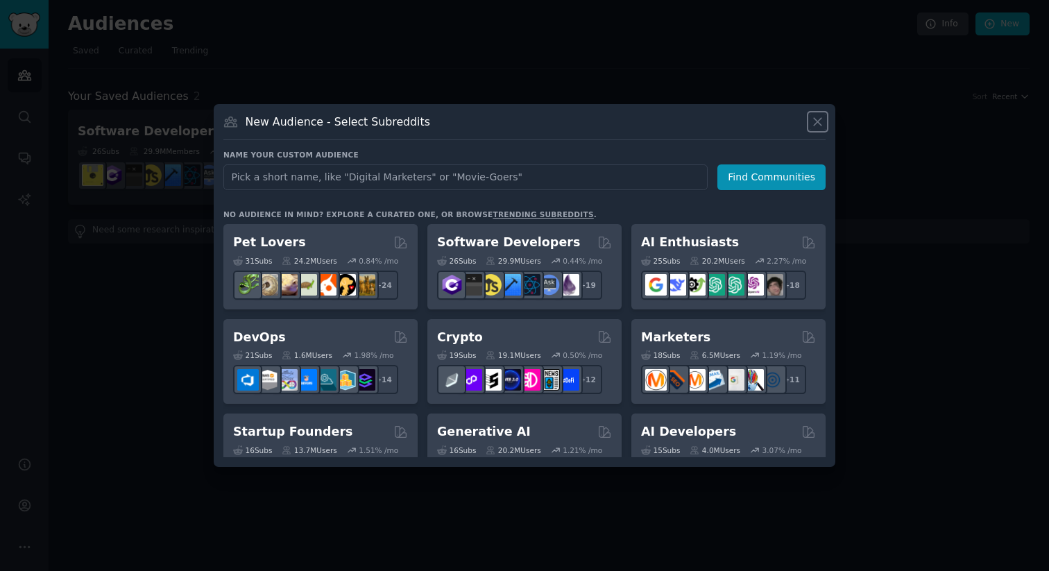
click at [818, 117] on icon at bounding box center [817, 121] width 15 height 15
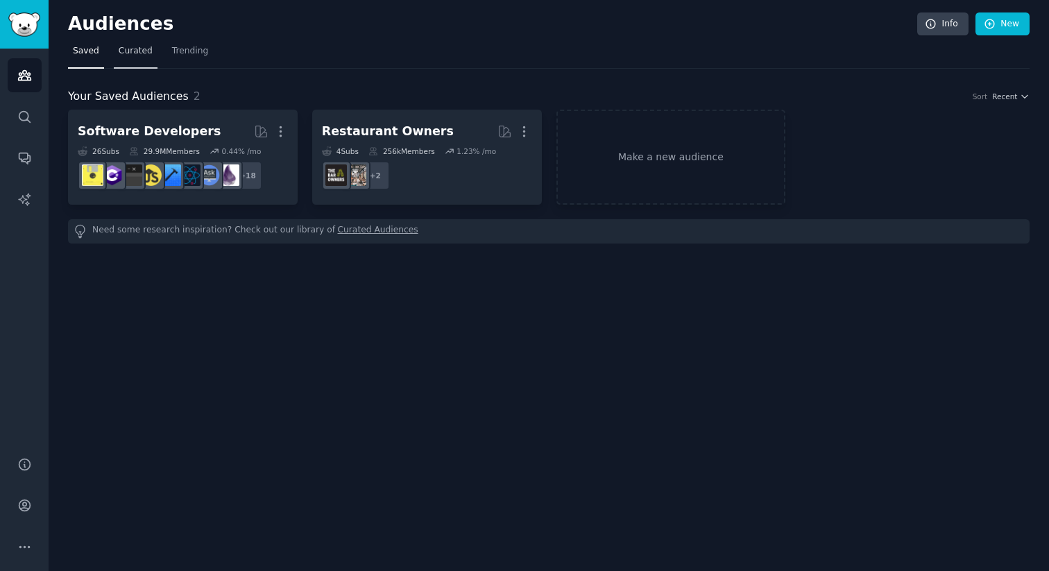
click at [135, 51] on span "Curated" at bounding box center [136, 51] width 34 height 12
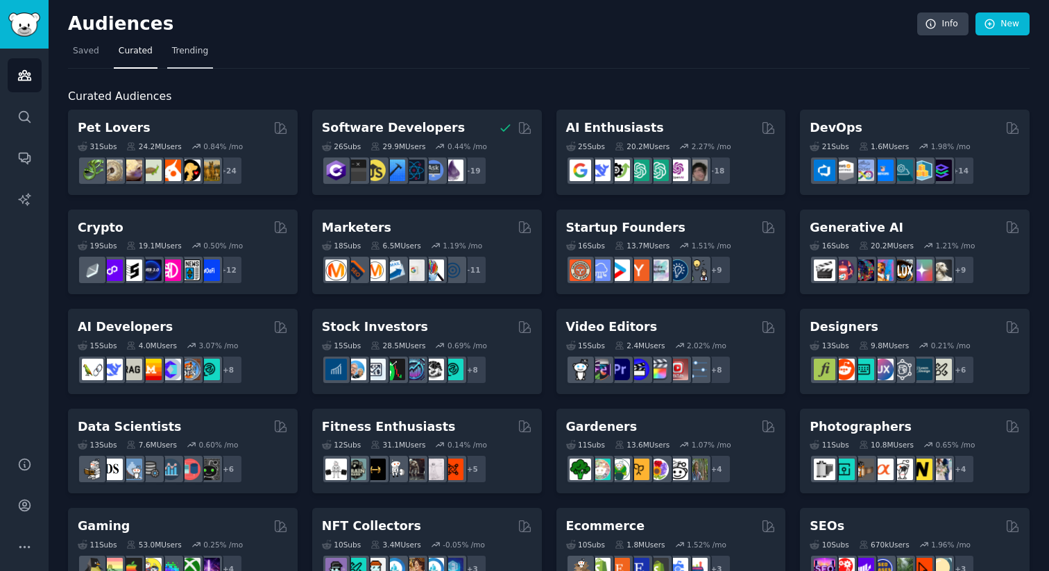
click at [181, 53] on span "Trending" at bounding box center [190, 51] width 36 height 12
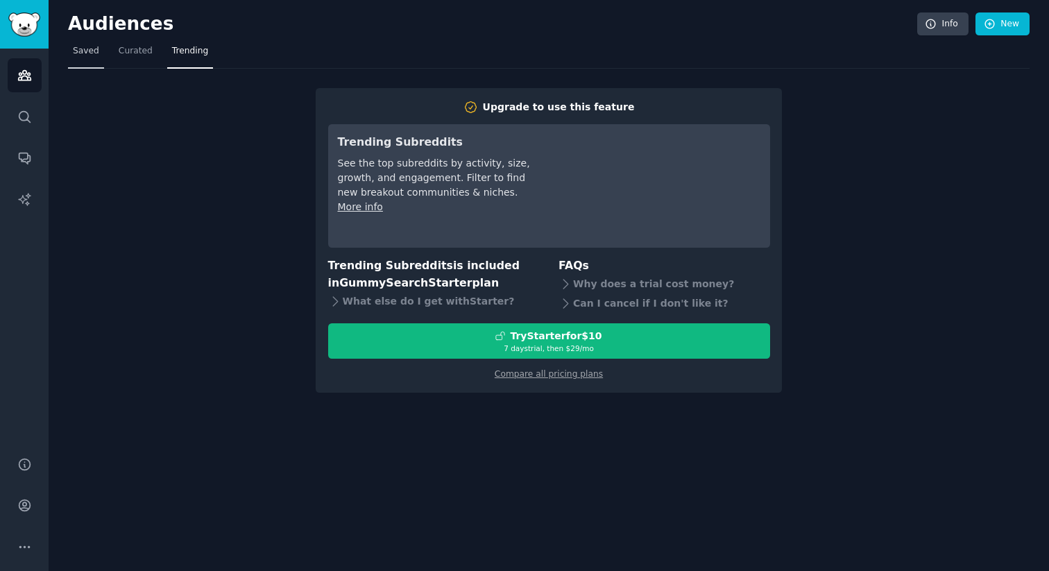
click at [87, 45] on span "Saved" at bounding box center [86, 51] width 26 height 12
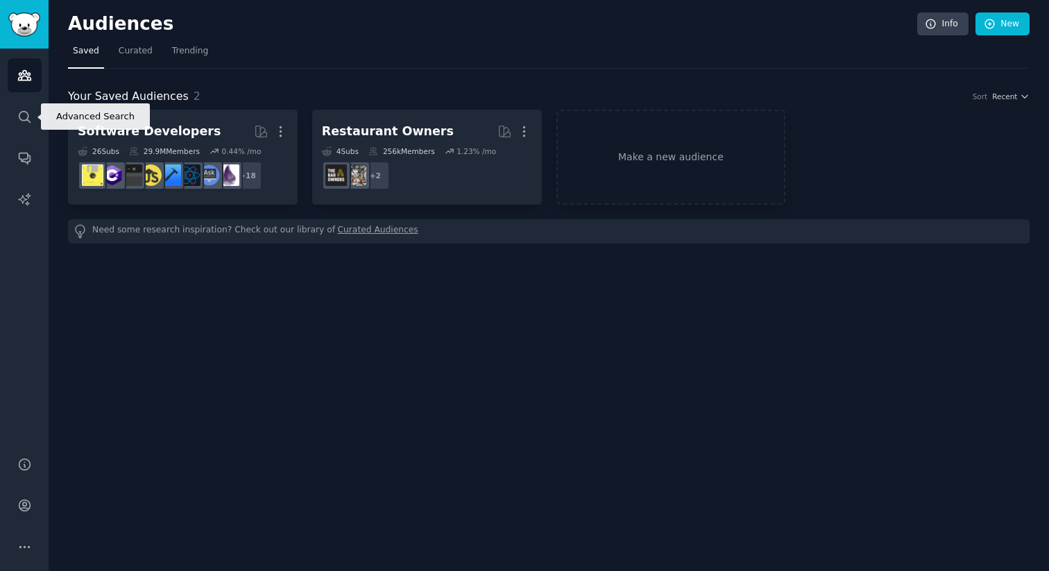
click at [25, 98] on div "Audiences Search Conversations AI Reports" at bounding box center [24, 244] width 49 height 391
click at [25, 119] on icon "Sidebar" at bounding box center [24, 117] width 15 height 15
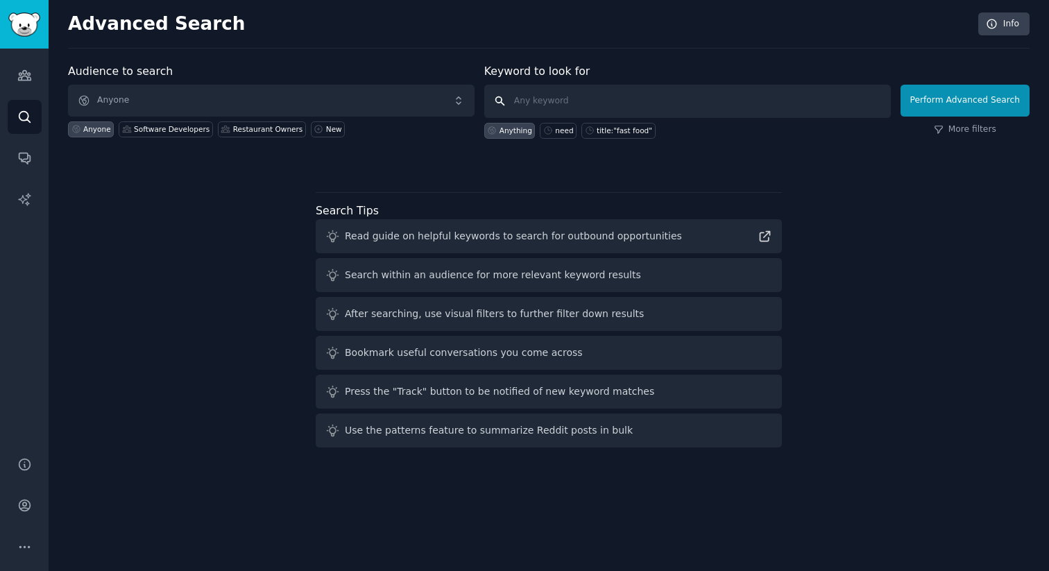
click at [512, 112] on input "text" at bounding box center [687, 101] width 406 height 33
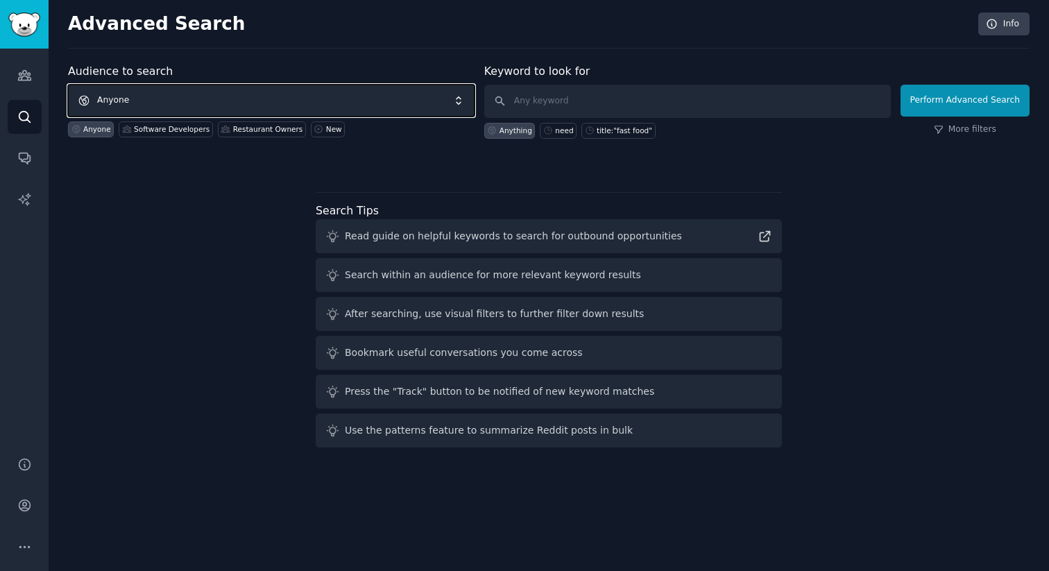
click at [354, 109] on span "Anyone" at bounding box center [271, 101] width 406 height 32
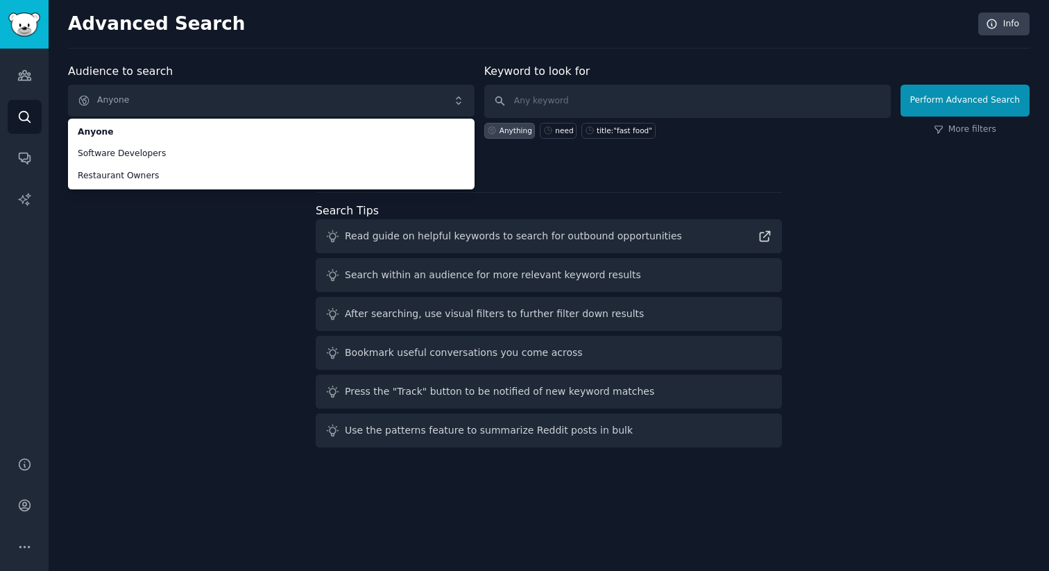
click at [178, 201] on div "Audience to search Anyone Anyone Software Developers Restaurant Owners Anyone S…" at bounding box center [548, 258] width 961 height 390
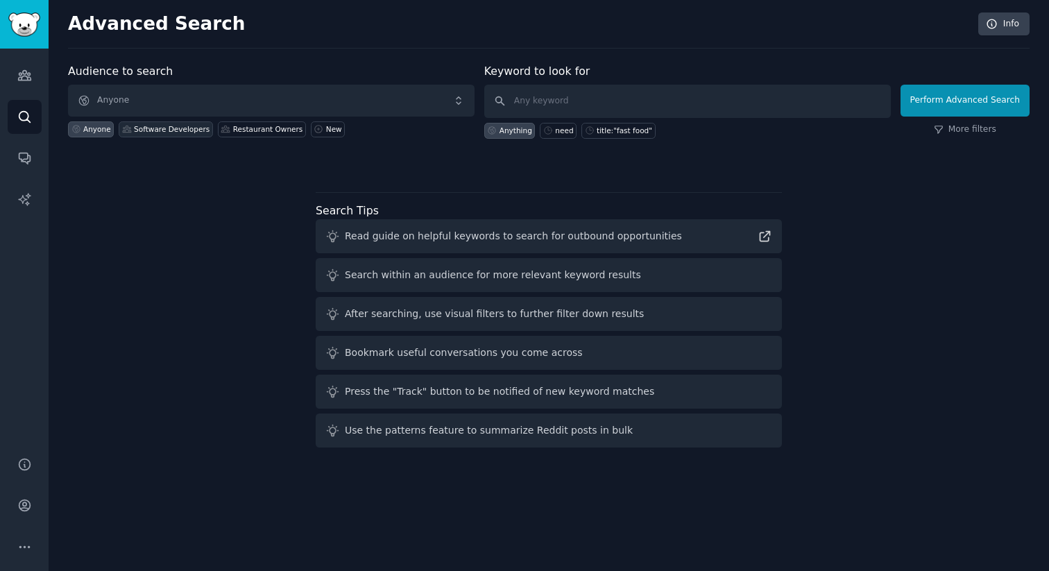
click at [157, 134] on div "Software Developers" at bounding box center [166, 129] width 94 height 16
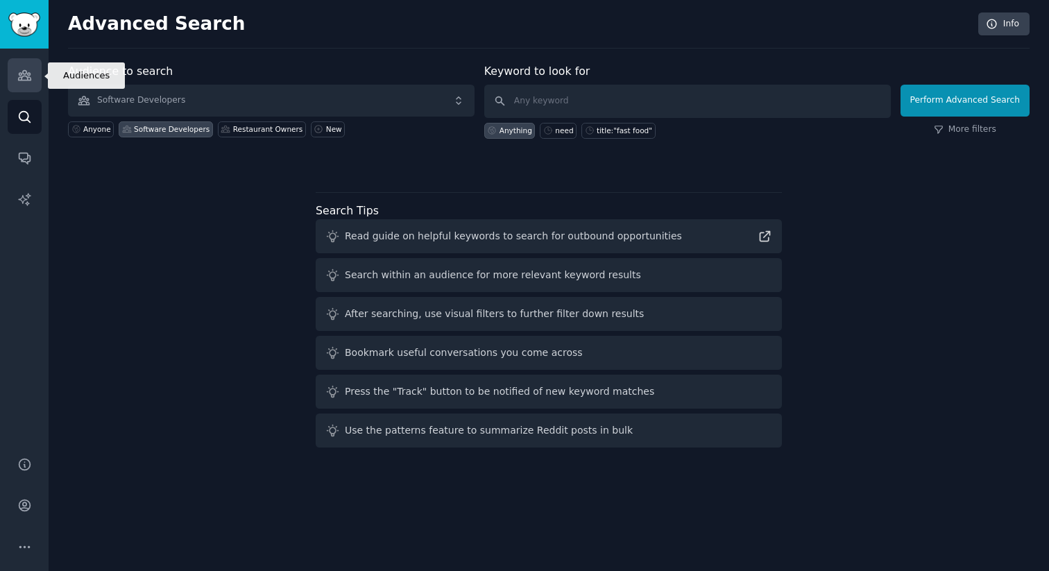
click at [26, 85] on link "Audiences" at bounding box center [25, 75] width 34 height 34
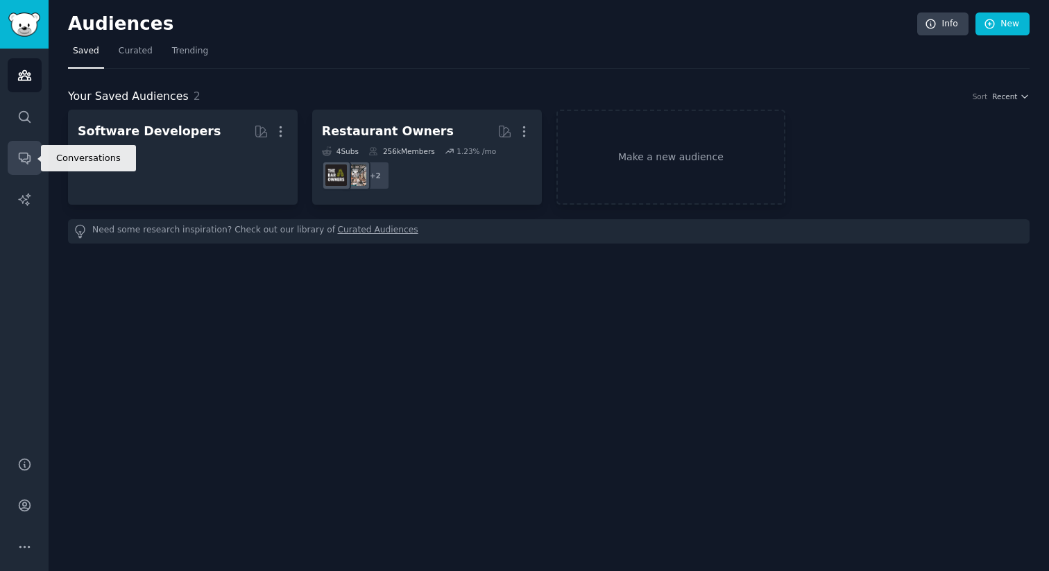
click at [30, 146] on link "Conversations" at bounding box center [25, 158] width 34 height 34
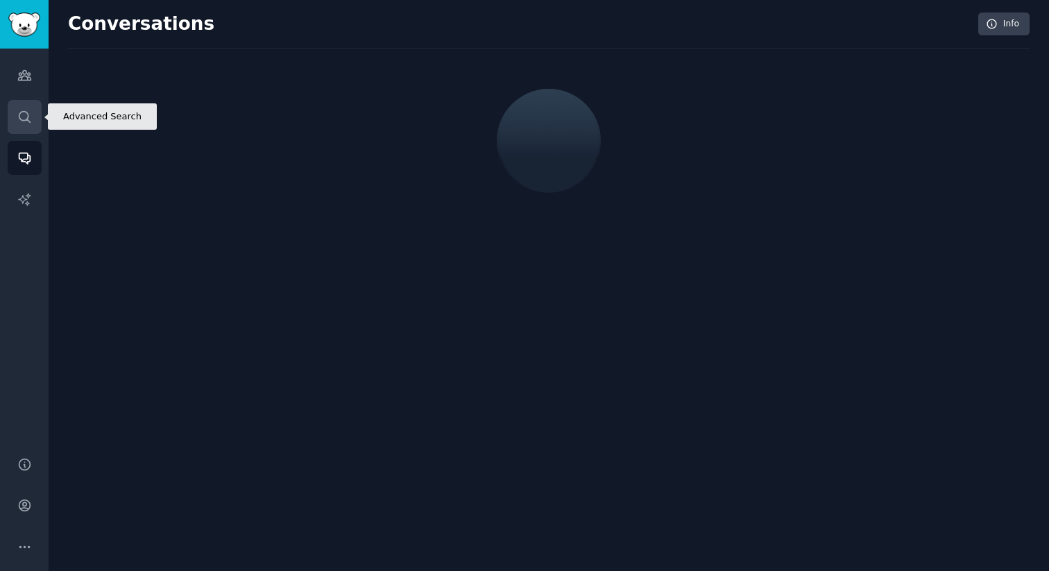
click at [31, 117] on icon "Sidebar" at bounding box center [24, 117] width 15 height 15
